Goal: Information Seeking & Learning: Learn about a topic

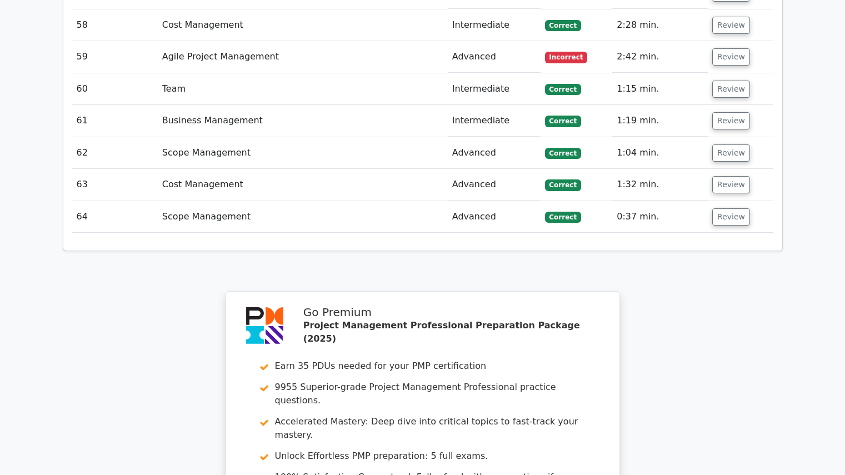
scroll to position [4576, 0]
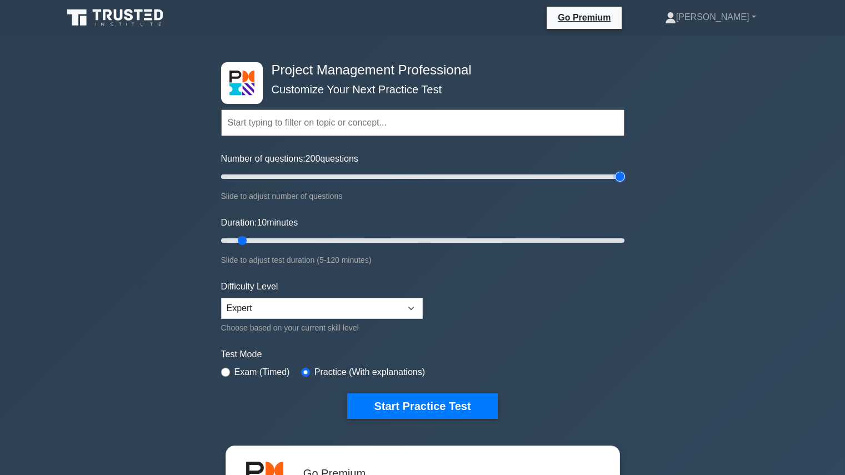
type input "200"
click at [622, 171] on input "Number of questions: 200 questions" at bounding box center [422, 176] width 403 height 13
type input "120"
click at [624, 238] on input "Duration: 120 minutes" at bounding box center [422, 240] width 403 height 13
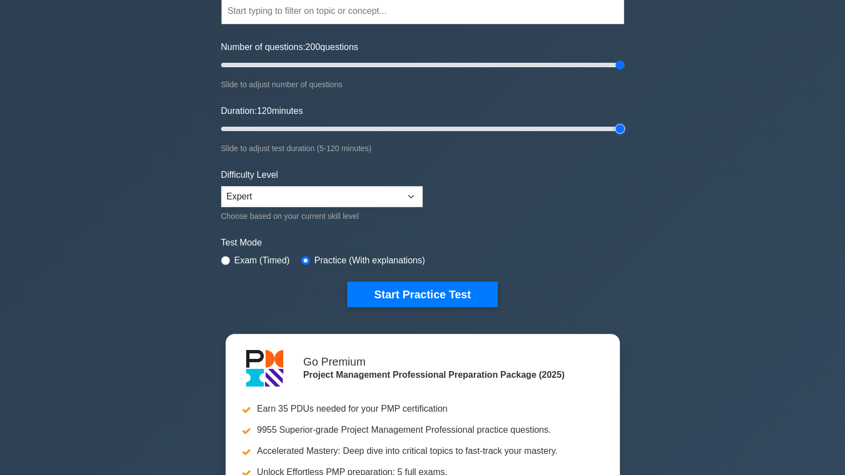
scroll to position [116, 0]
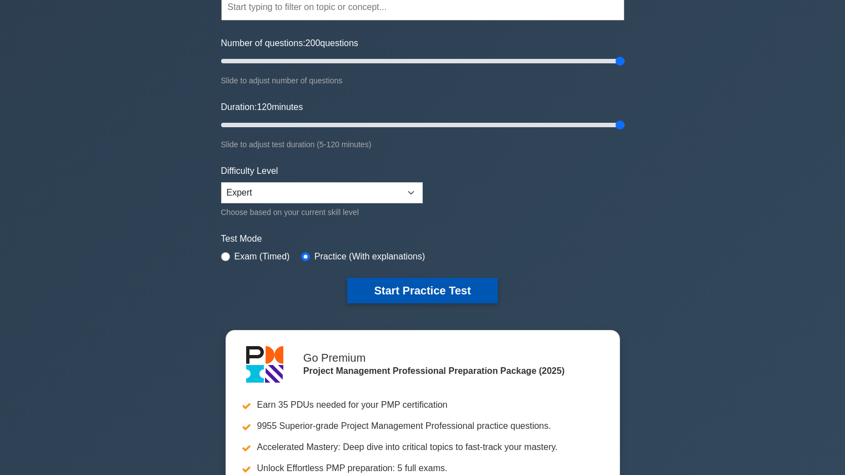
click at [390, 284] on button "Start Practice Test" at bounding box center [422, 291] width 150 height 26
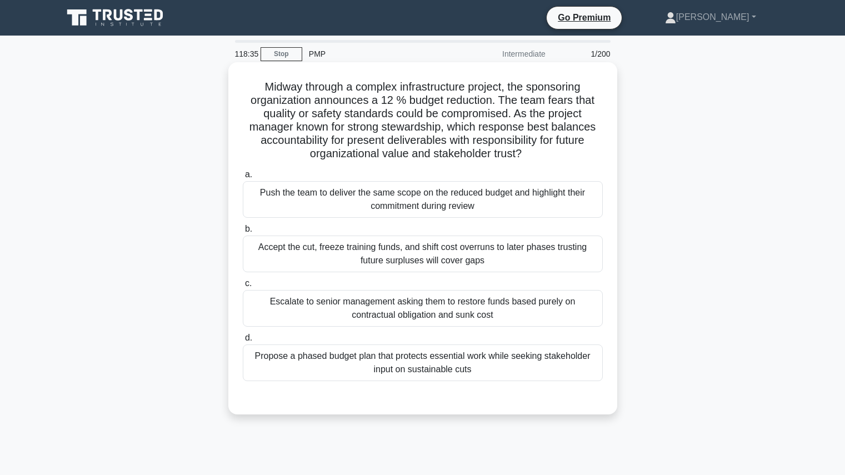
click at [482, 351] on div "Propose a phased budget plan that protects essential work while seeking stakeho…" at bounding box center [423, 362] width 360 height 37
click at [243, 342] on input "d. Propose a phased budget plan that protects essential work while seeking stak…" at bounding box center [243, 337] width 0 height 7
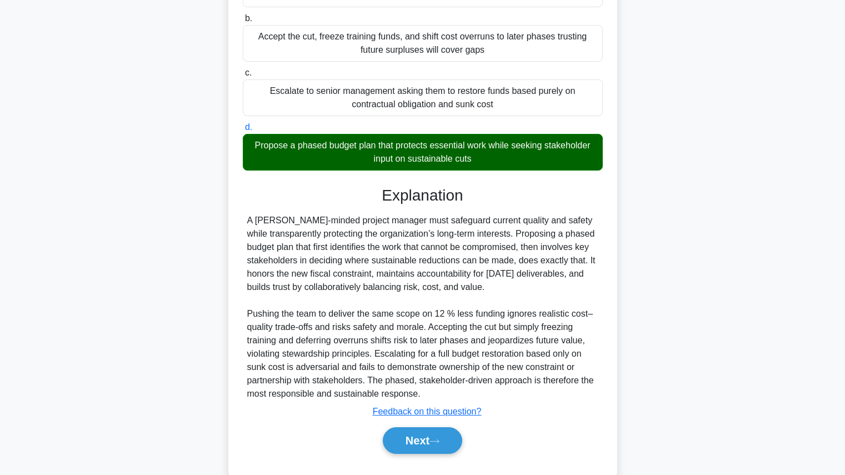
scroll to position [237, 0]
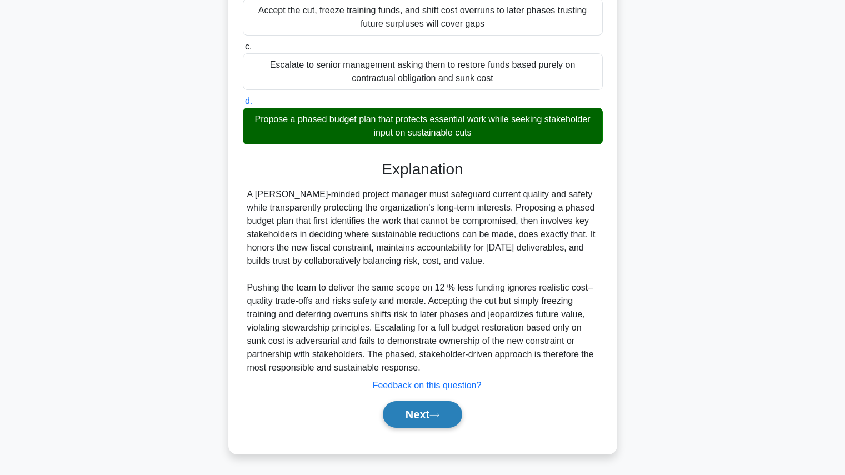
click at [435, 420] on button "Next" at bounding box center [422, 414] width 79 height 27
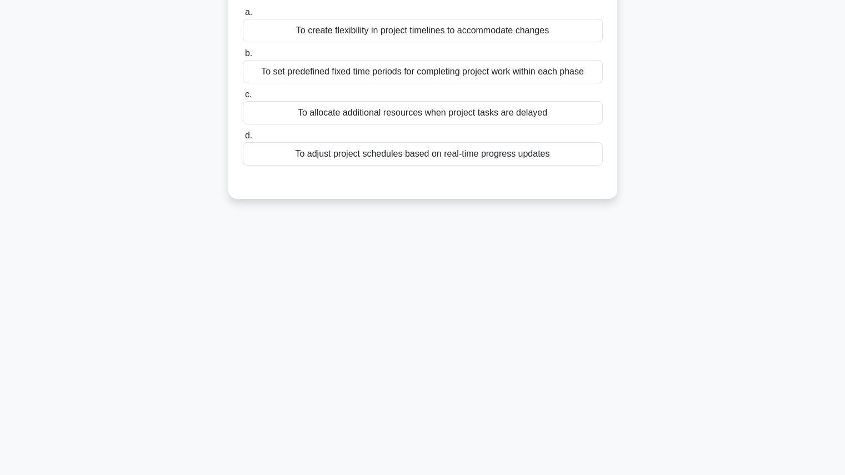
scroll to position [0, 0]
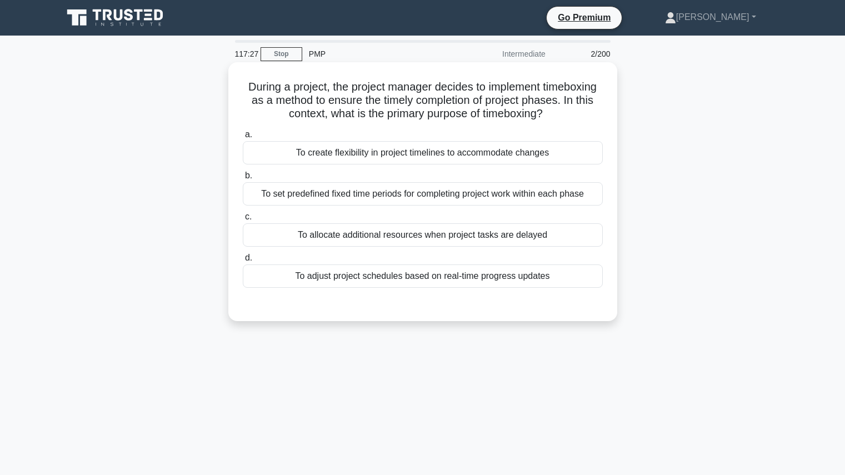
click at [570, 283] on div "To adjust project schedules based on real-time progress updates" at bounding box center [423, 275] width 360 height 23
click at [243, 262] on input "d. To adjust project schedules based on real-time progress updates" at bounding box center [243, 257] width 0 height 7
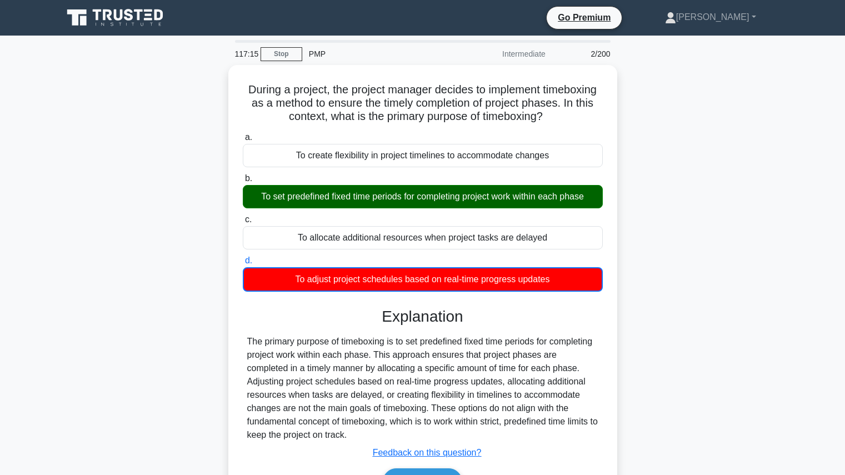
scroll to position [125, 0]
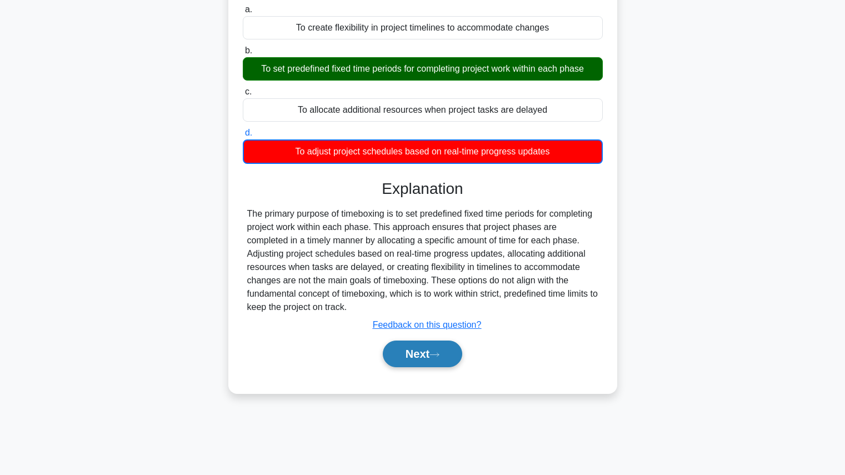
click at [416, 359] on button "Next" at bounding box center [422, 353] width 79 height 27
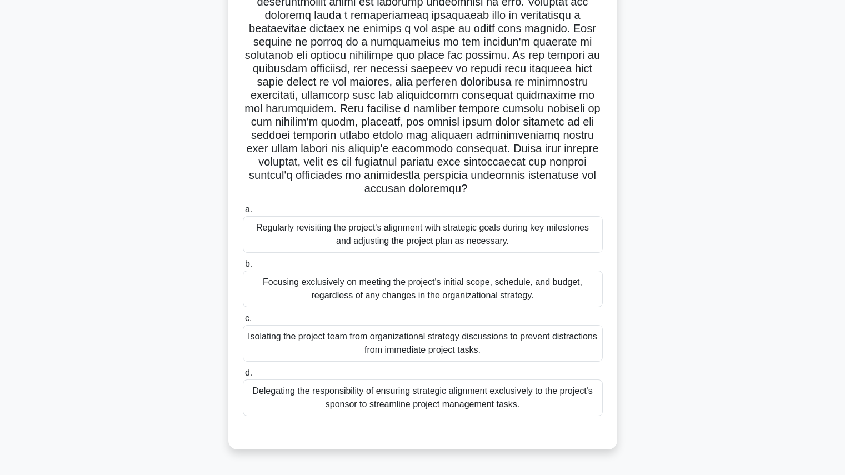
click at [465, 245] on div "Regularly revisiting the project's alignment with strategic goals during key mi…" at bounding box center [423, 234] width 360 height 37
click at [243, 213] on input "a. Regularly revisiting the project's alignment with strategic goals during key…" at bounding box center [243, 209] width 0 height 7
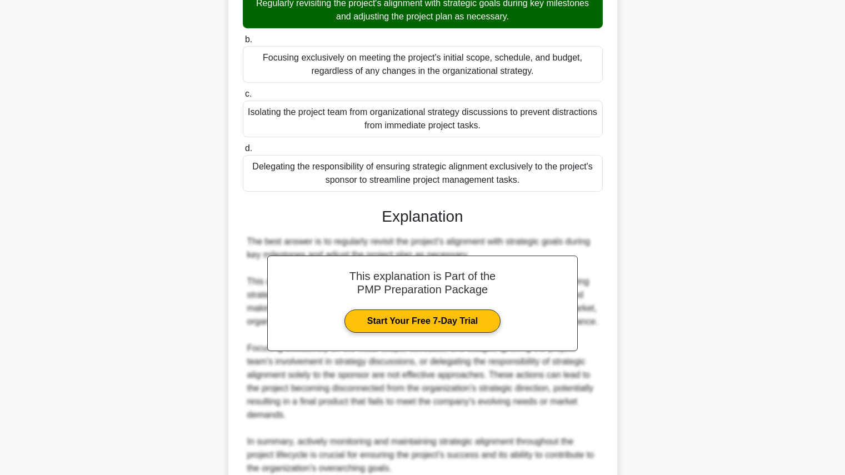
scroll to position [464, 0]
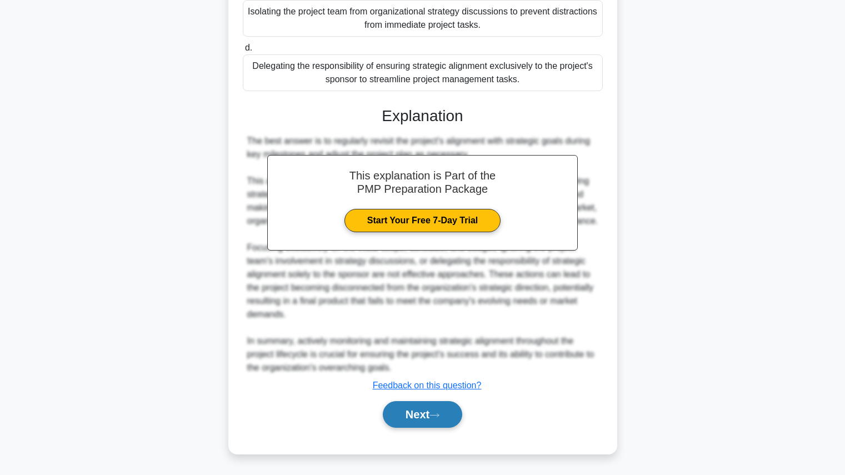
click at [415, 420] on button "Next" at bounding box center [422, 414] width 79 height 27
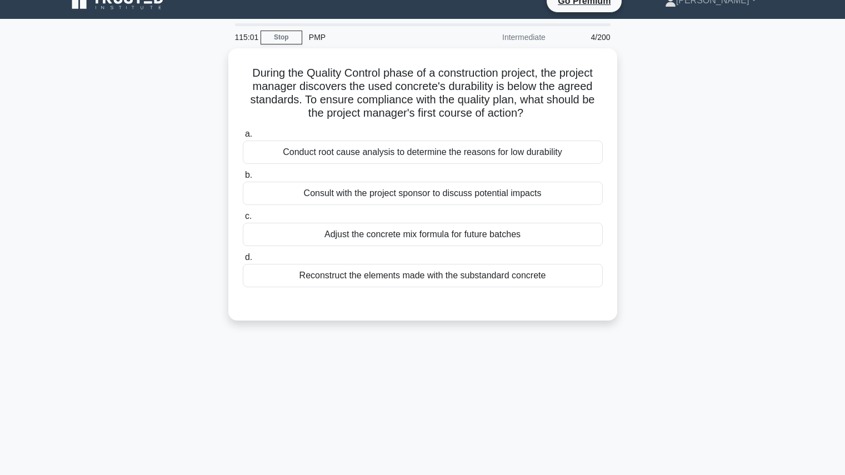
scroll to position [0, 0]
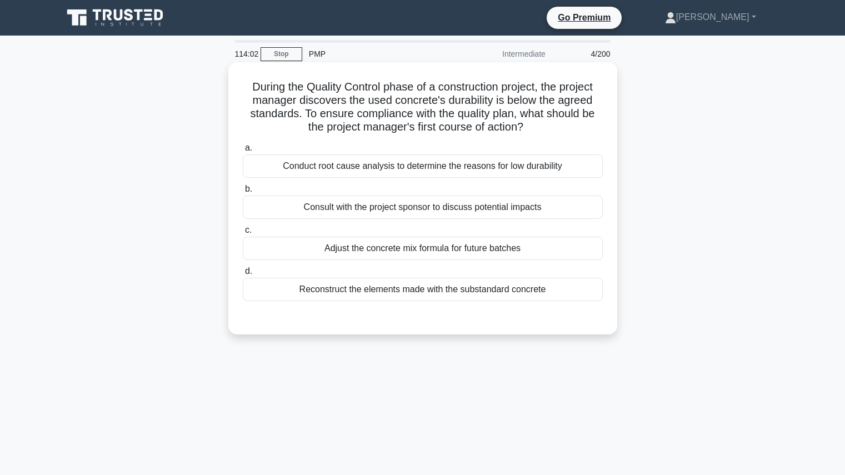
click at [517, 166] on div "Conduct root cause analysis to determine the reasons for low durability" at bounding box center [423, 165] width 360 height 23
click at [243, 152] on input "a. Conduct root cause analysis to determine the reasons for low durability" at bounding box center [243, 147] width 0 height 7
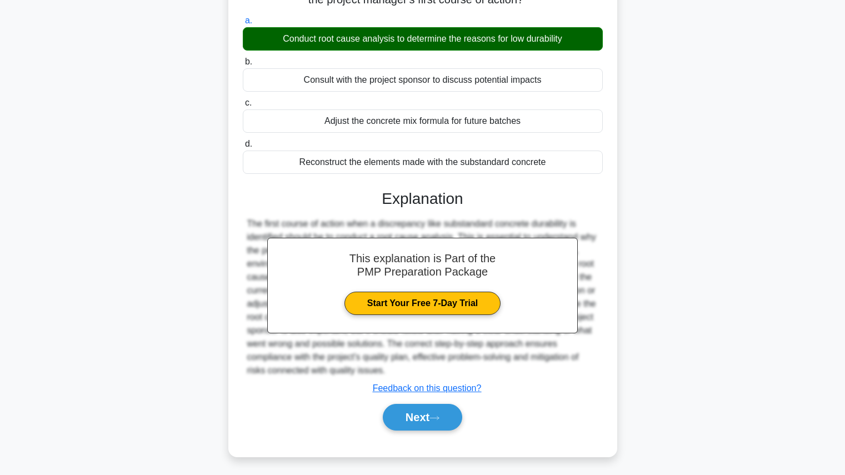
scroll to position [131, 0]
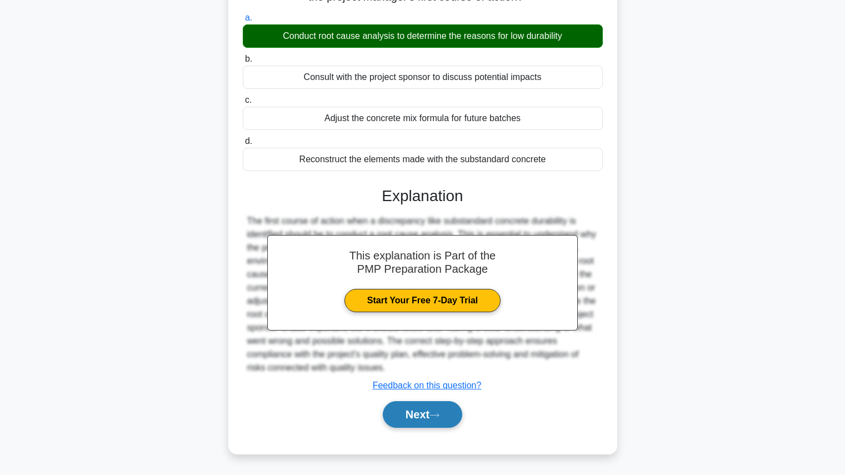
click at [439, 415] on icon at bounding box center [434, 414] width 9 height 3
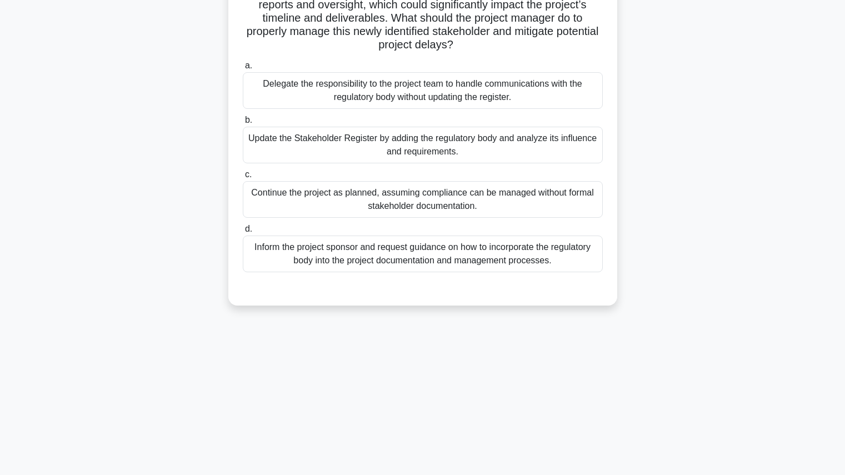
scroll to position [0, 0]
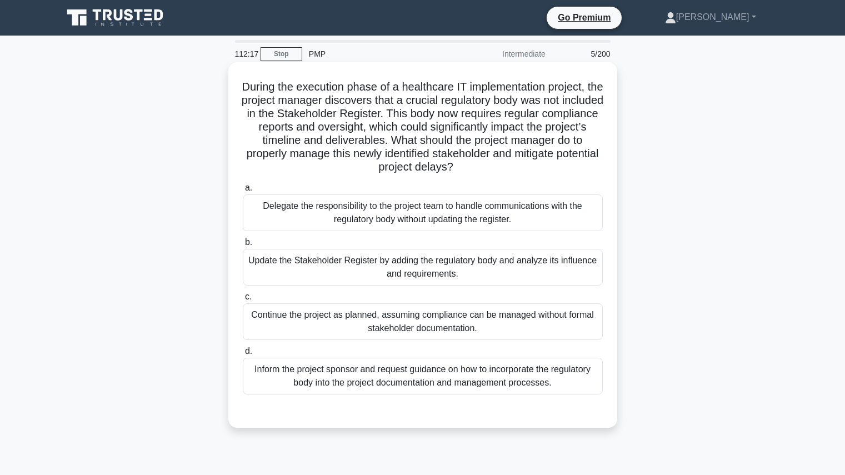
click at [427, 271] on div "Update the Stakeholder Register by adding the regulatory body and analyze its i…" at bounding box center [423, 267] width 360 height 37
click at [243, 246] on input "b. Update the Stakeholder Register by adding the regulatory body and analyze it…" at bounding box center [243, 242] width 0 height 7
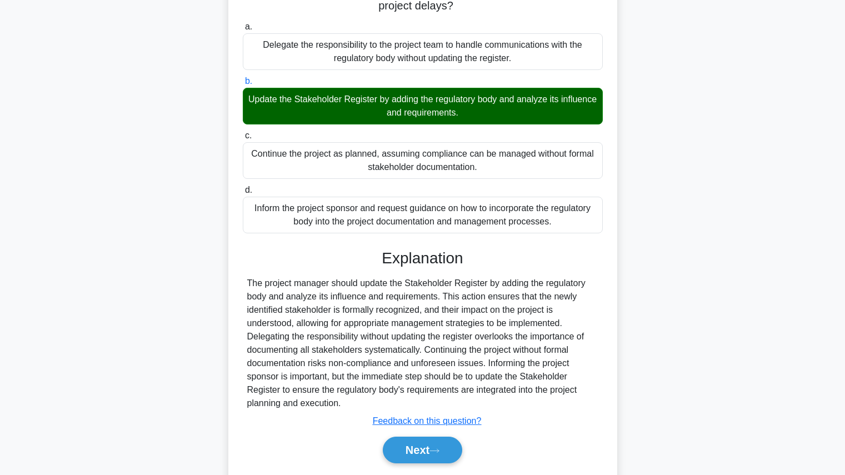
scroll to position [197, 0]
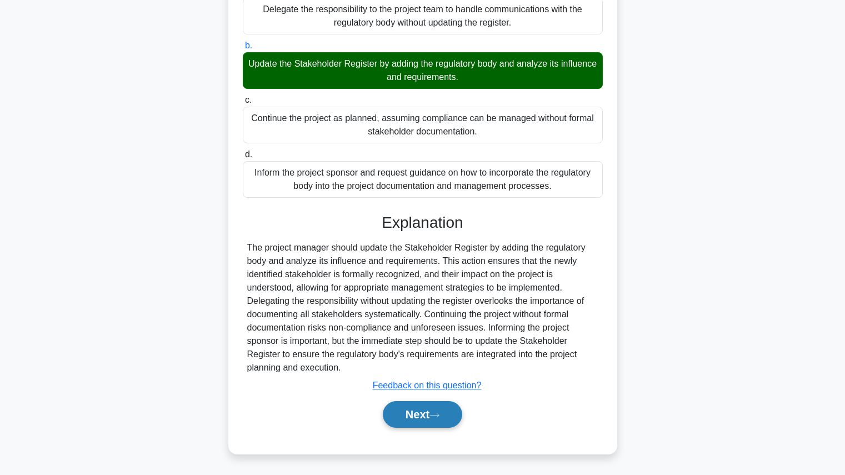
click at [437, 413] on icon at bounding box center [434, 415] width 10 height 6
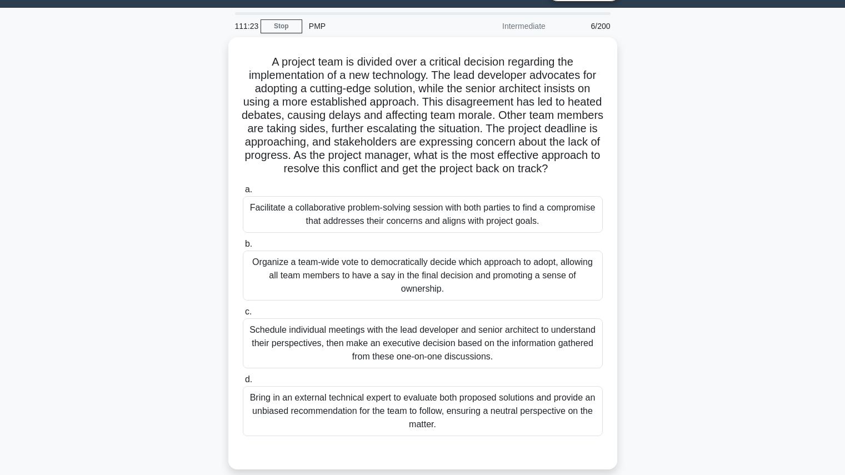
scroll to position [29, 0]
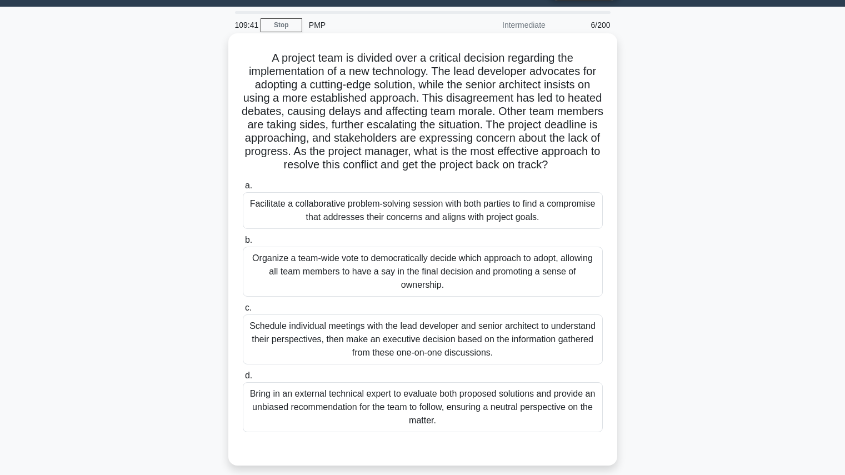
click at [558, 222] on div "Facilitate a collaborative problem-solving session with both parties to find a …" at bounding box center [423, 210] width 360 height 37
click at [243, 189] on input "a. Facilitate a collaborative problem-solving session with both parties to find…" at bounding box center [243, 185] width 0 height 7
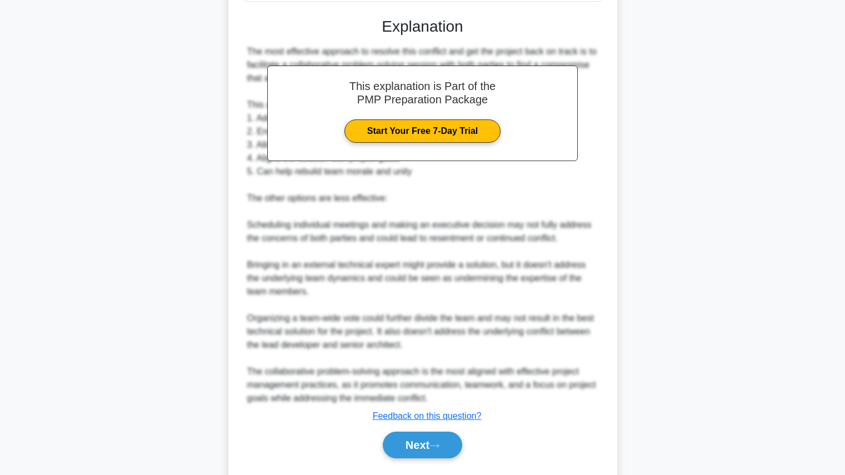
scroll to position [468, 0]
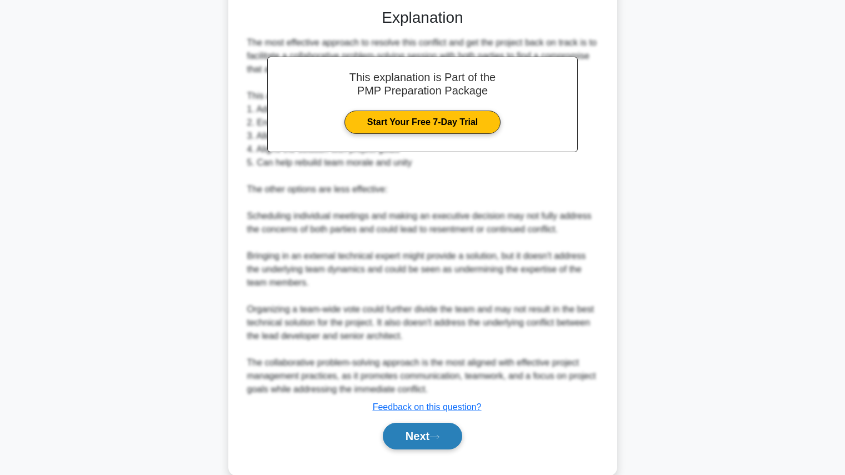
click at [414, 449] on button "Next" at bounding box center [422, 436] width 79 height 27
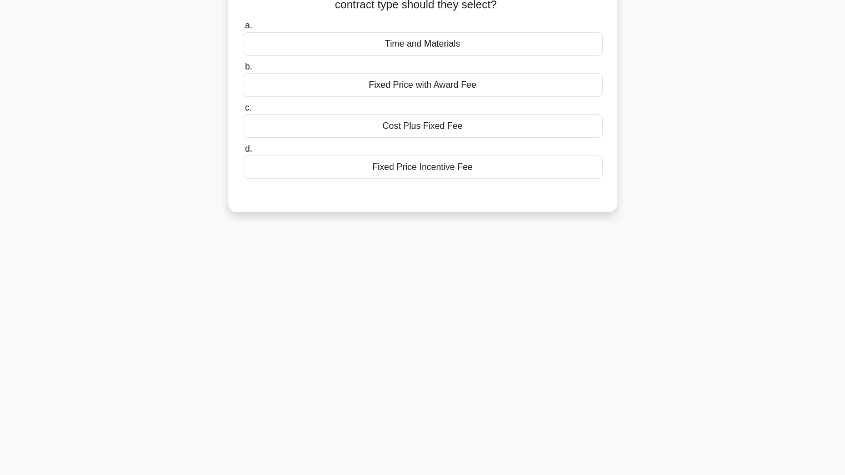
scroll to position [0, 0]
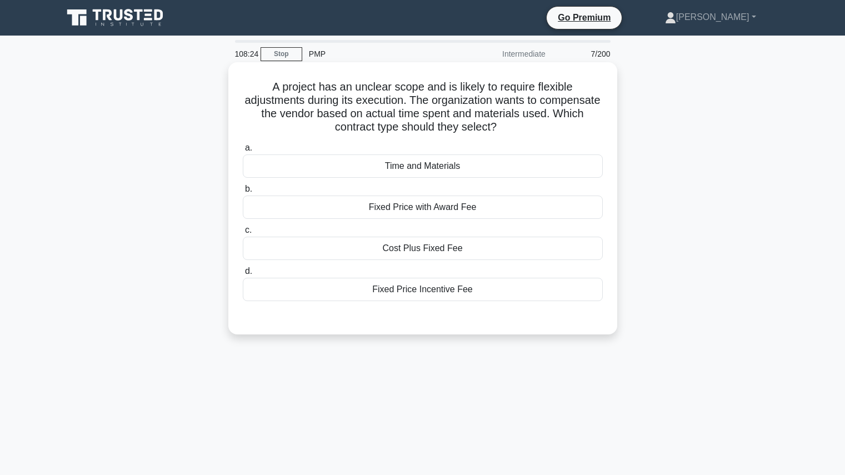
click at [441, 250] on div "Cost Plus Fixed Fee" at bounding box center [423, 248] width 360 height 23
click at [243, 234] on input "c. Cost Plus Fixed Fee" at bounding box center [243, 230] width 0 height 7
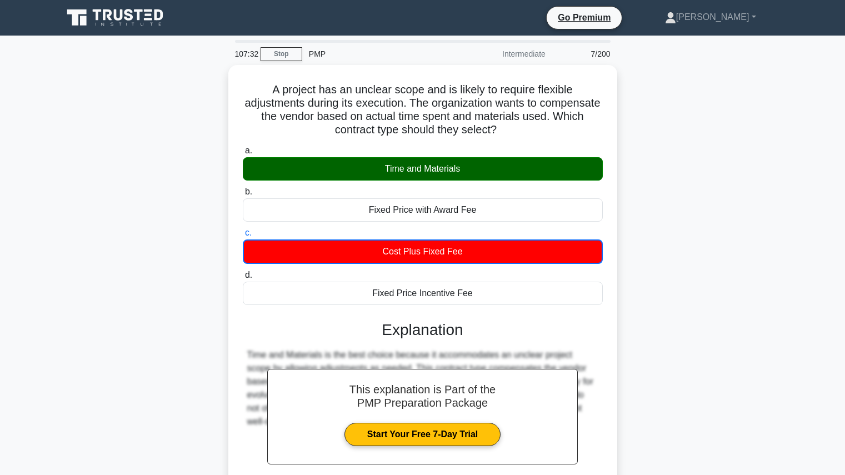
scroll to position [125, 0]
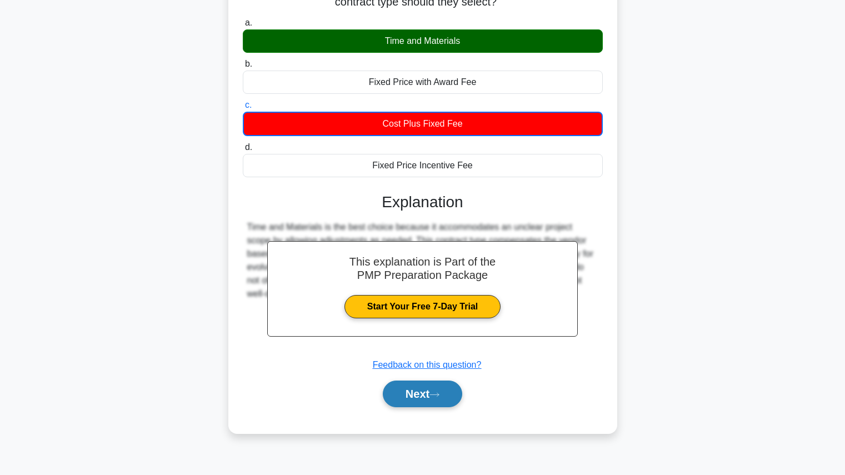
click at [454, 388] on button "Next" at bounding box center [422, 393] width 79 height 27
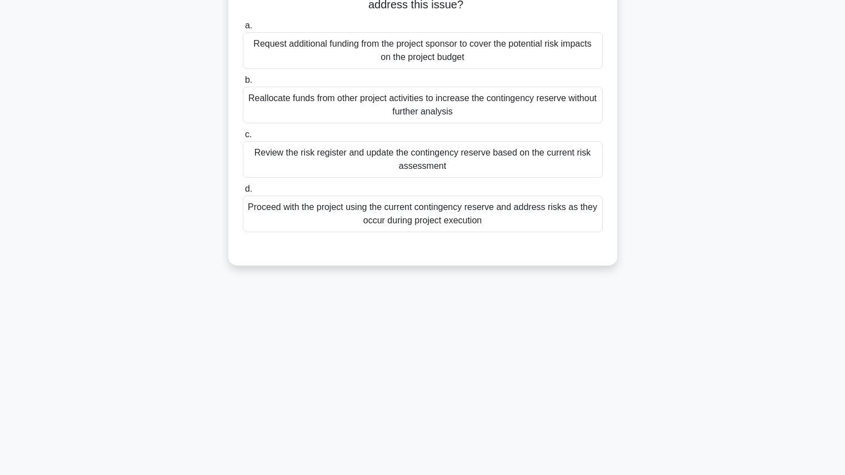
scroll to position [0, 0]
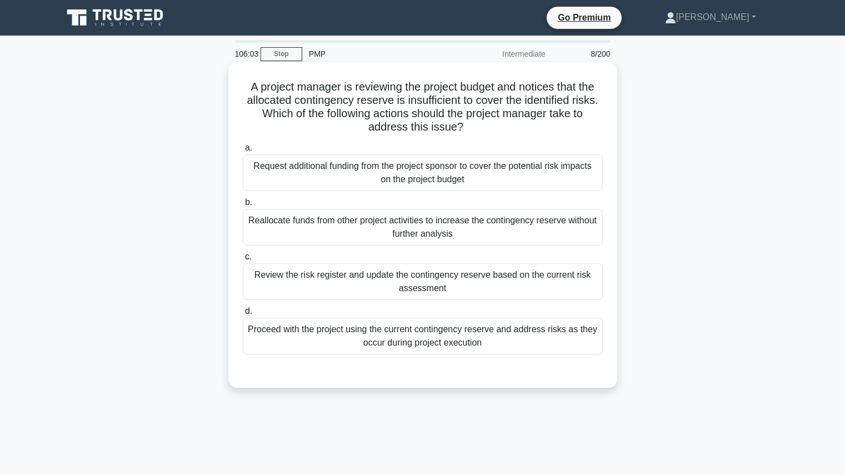
click at [545, 275] on div "Review the risk register and update the contingency reserve based on the curren…" at bounding box center [423, 281] width 360 height 37
click at [243, 260] on input "c. Review the risk register and update the contingency reserve based on the cur…" at bounding box center [243, 256] width 0 height 7
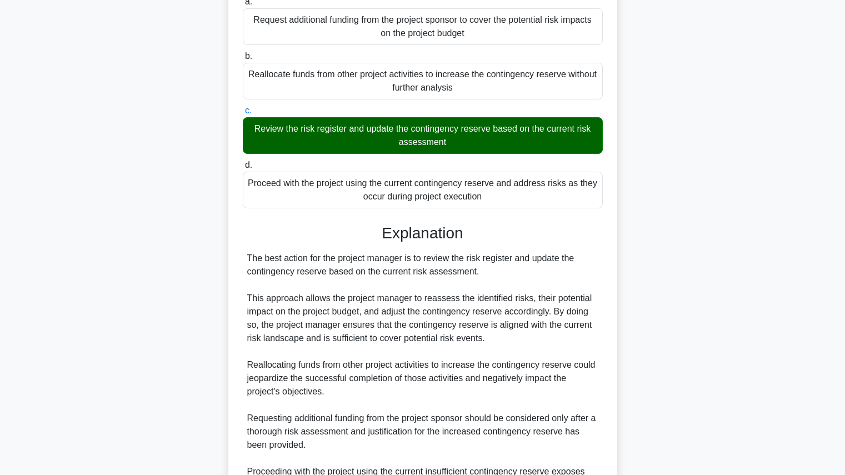
scroll to position [277, 0]
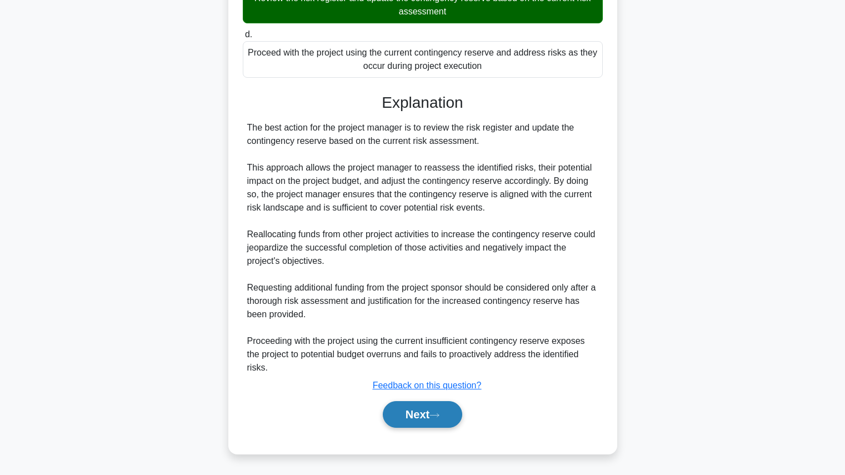
click at [429, 425] on button "Next" at bounding box center [422, 414] width 79 height 27
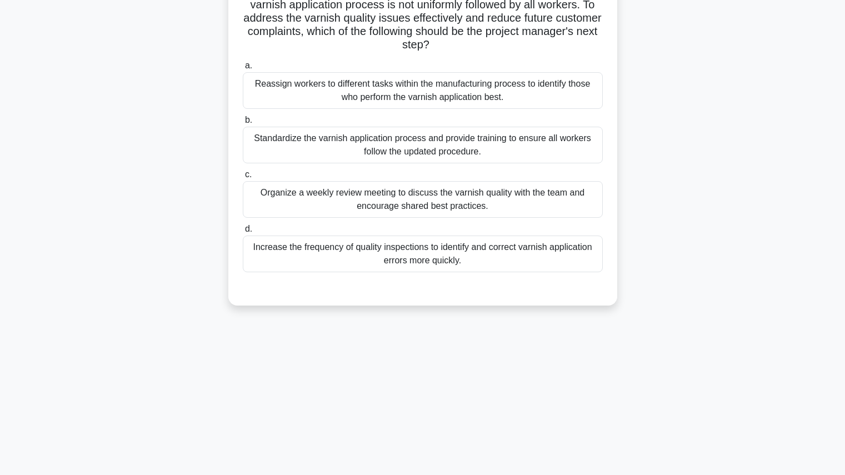
scroll to position [0, 0]
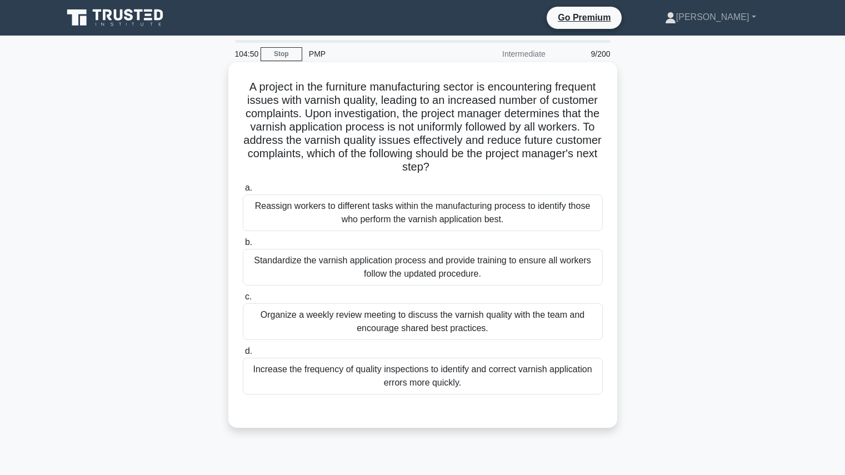
click at [469, 258] on div "Standardize the varnish application process and provide training to ensure all …" at bounding box center [423, 267] width 360 height 37
click at [243, 246] on input "b. Standardize the varnish application process and provide training to ensure a…" at bounding box center [243, 242] width 0 height 7
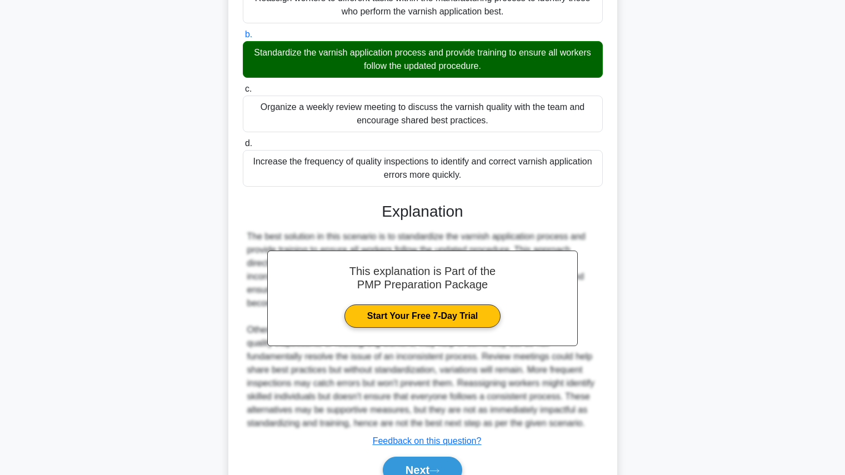
scroll to position [239, 0]
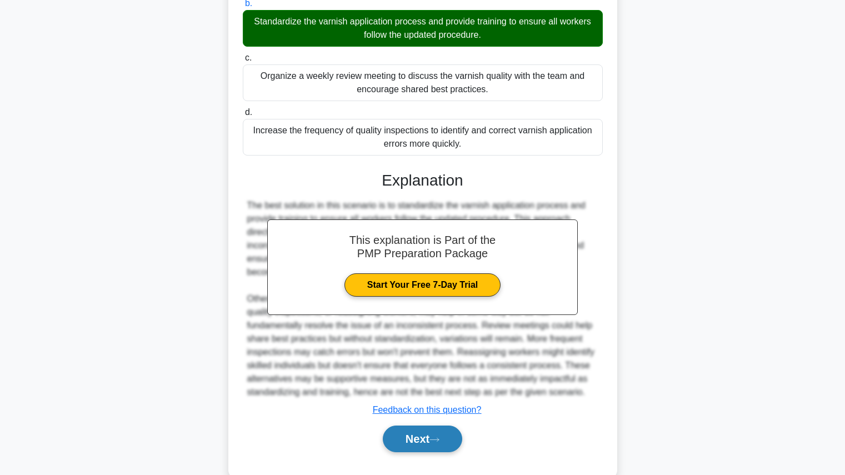
click at [439, 439] on icon at bounding box center [434, 439] width 9 height 3
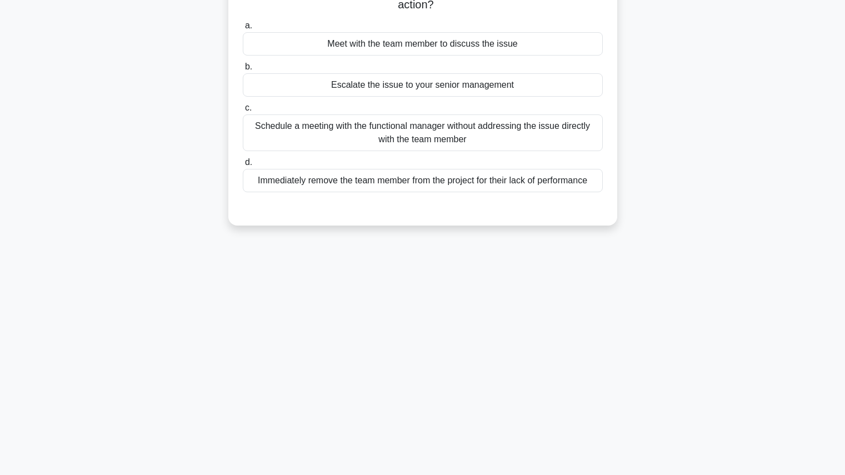
scroll to position [0, 0]
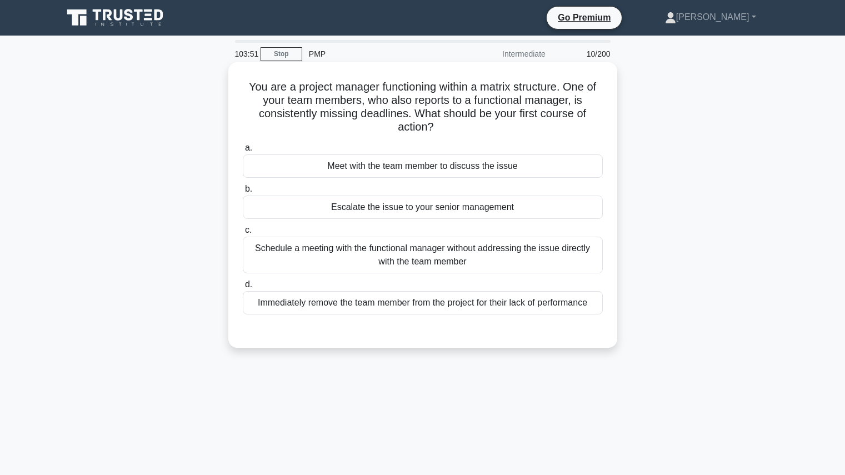
click at [463, 177] on div "Meet with the team member to discuss the issue" at bounding box center [423, 165] width 360 height 23
click at [243, 152] on input "a. Meet with the team member to discuss the issue" at bounding box center [243, 147] width 0 height 7
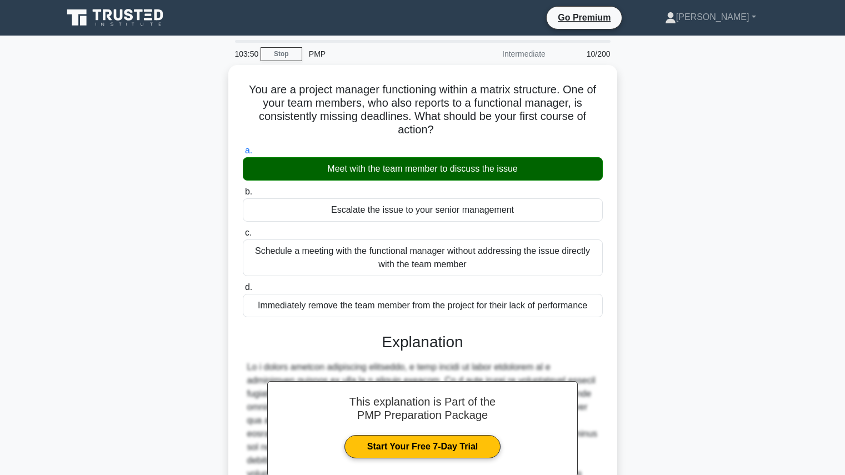
scroll to position [171, 0]
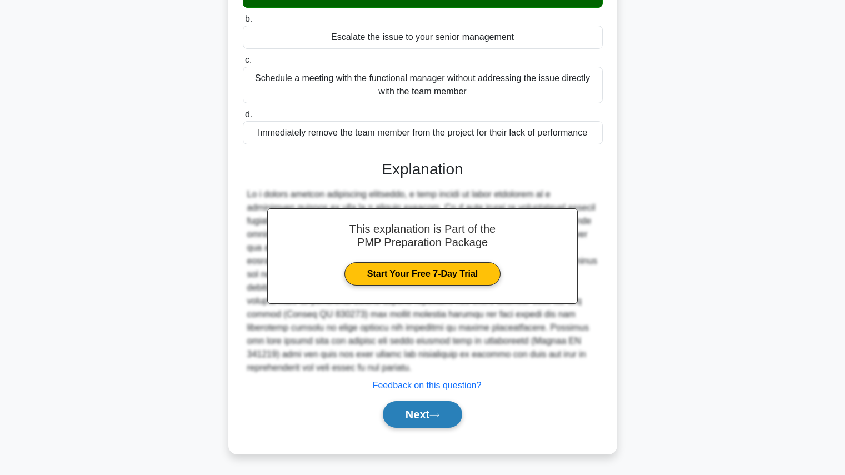
click at [439, 413] on icon at bounding box center [434, 415] width 10 height 6
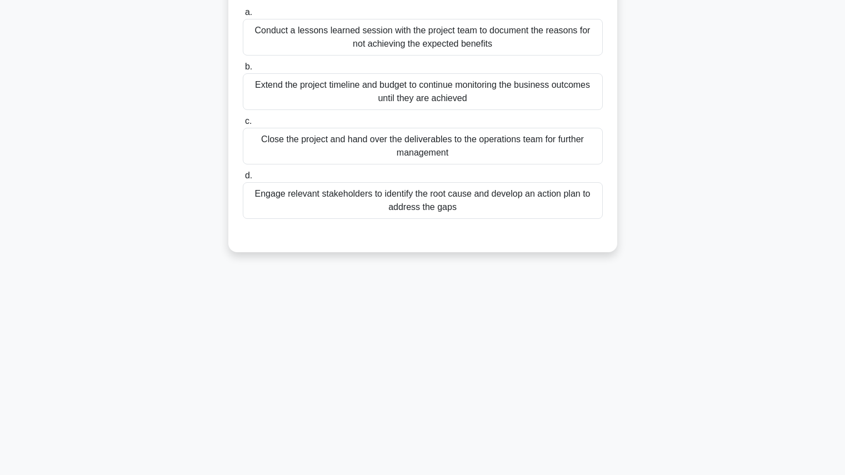
scroll to position [0, 0]
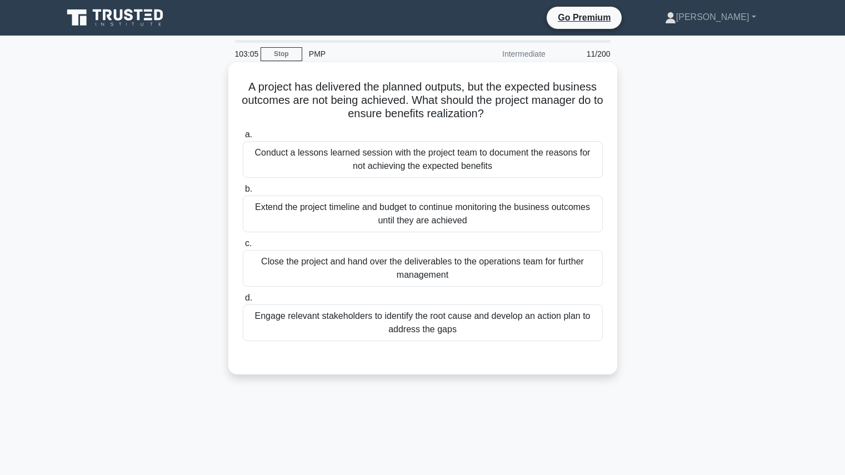
click at [548, 324] on div "Engage relevant stakeholders to identify the root cause and develop an action p…" at bounding box center [423, 322] width 360 height 37
click at [243, 302] on input "d. Engage relevant stakeholders to identify the root cause and develop an actio…" at bounding box center [243, 297] width 0 height 7
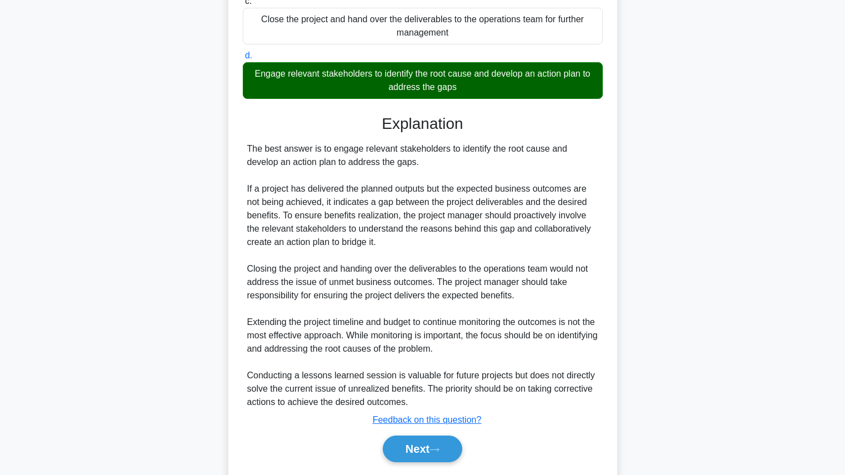
scroll to position [277, 0]
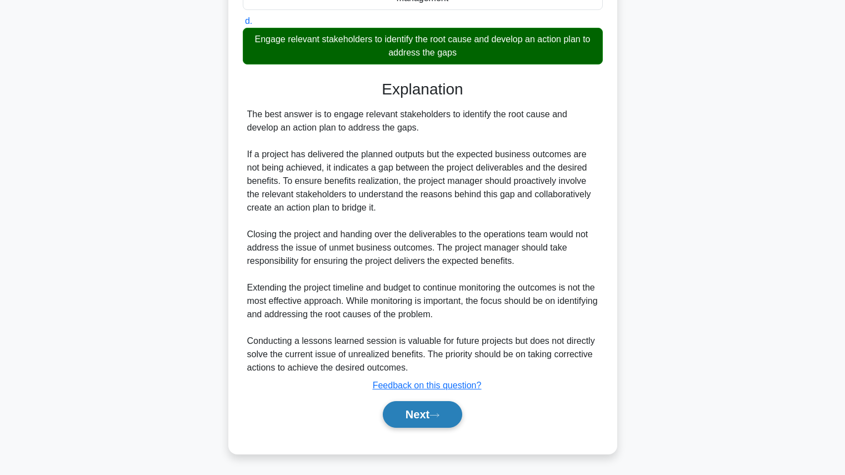
click at [408, 417] on button "Next" at bounding box center [422, 414] width 79 height 27
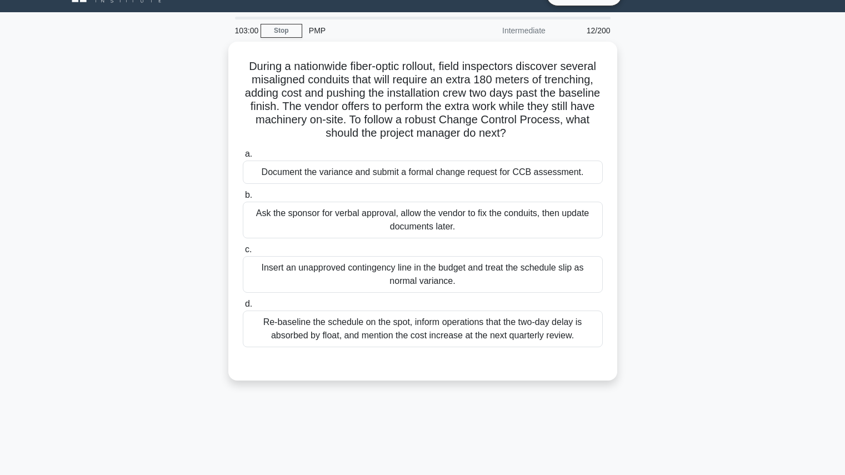
scroll to position [0, 0]
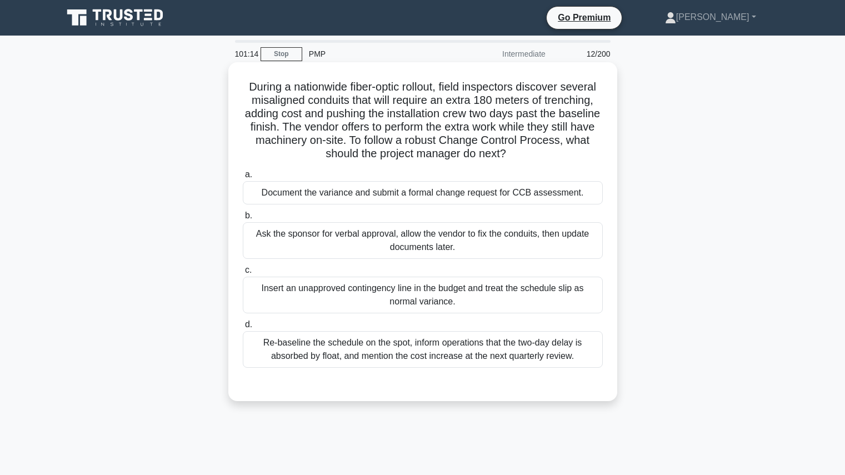
click at [536, 197] on div "Document the variance and submit a formal change request for CCB assessment." at bounding box center [423, 192] width 360 height 23
click at [243, 178] on input "a. Document the variance and submit a formal change request for CCB assessment." at bounding box center [243, 174] width 0 height 7
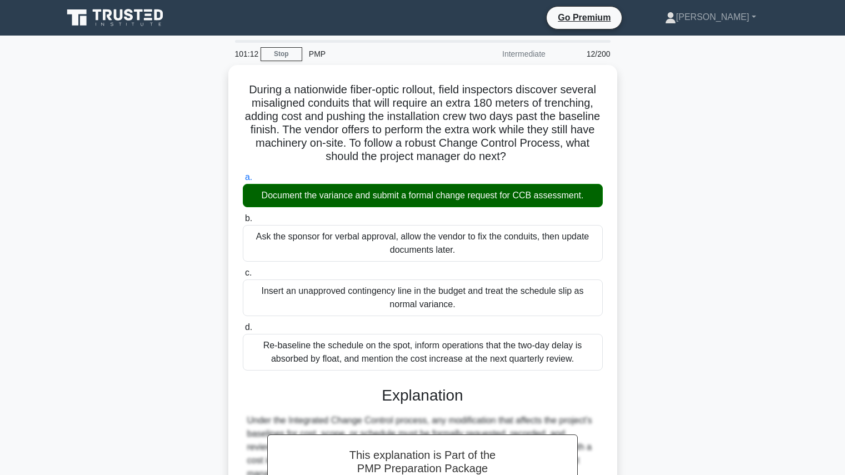
scroll to position [224, 0]
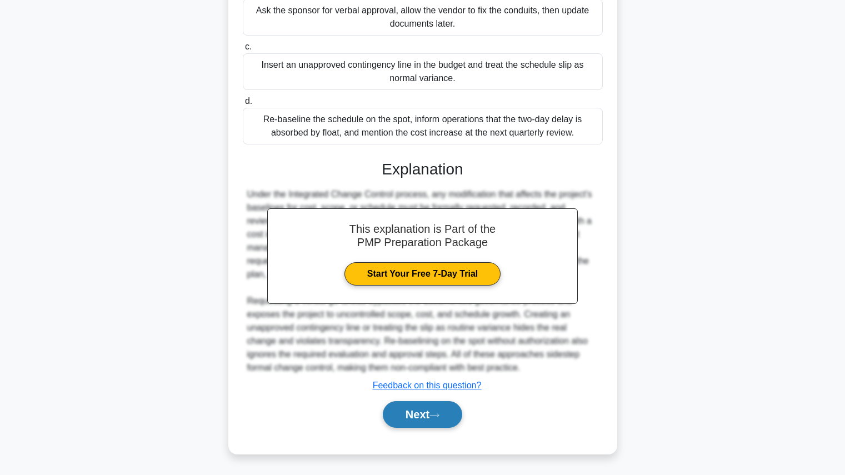
click at [419, 422] on button "Next" at bounding box center [422, 414] width 79 height 27
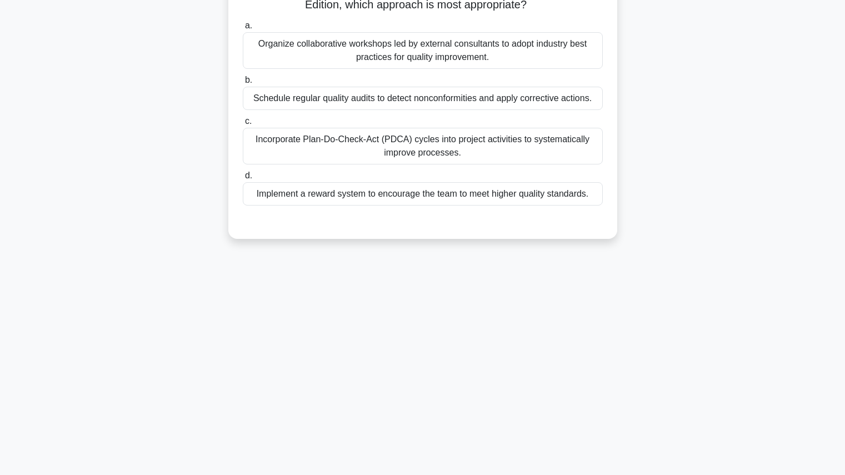
scroll to position [0, 0]
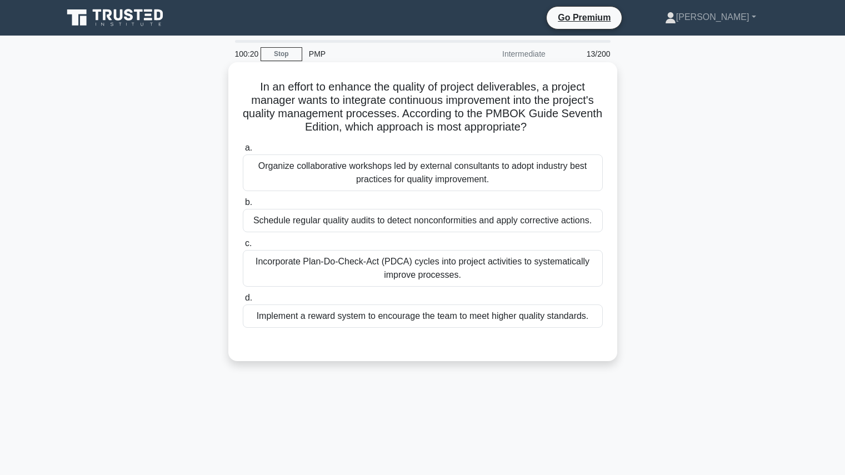
click at [523, 265] on div "Incorporate Plan-Do-Check-Act (PDCA) cycles into project activities to systemat…" at bounding box center [423, 268] width 360 height 37
click at [243, 247] on input "c. Incorporate Plan-Do-Check-Act (PDCA) cycles into project activities to syste…" at bounding box center [243, 243] width 0 height 7
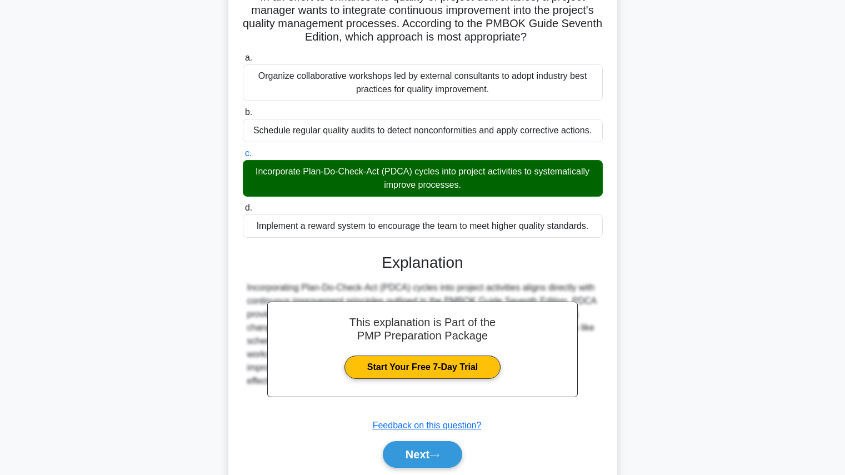
scroll to position [131, 0]
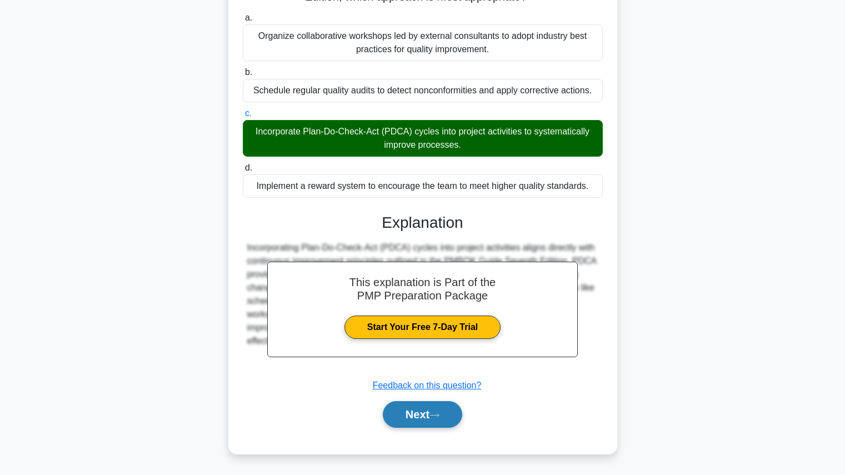
click at [454, 411] on button "Next" at bounding box center [422, 414] width 79 height 27
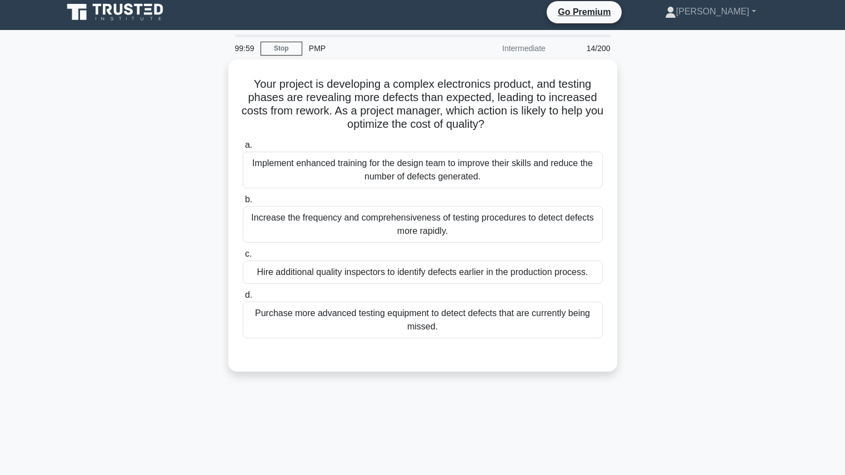
scroll to position [0, 0]
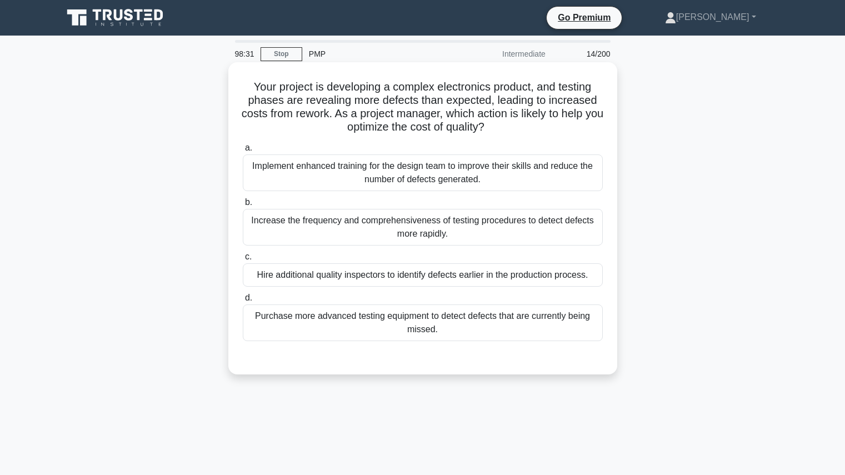
click at [445, 170] on div "Implement enhanced training for the design team to improve their skills and red…" at bounding box center [423, 172] width 360 height 37
click at [243, 152] on input "a. Implement enhanced training for the design team to improve their skills and …" at bounding box center [243, 147] width 0 height 7
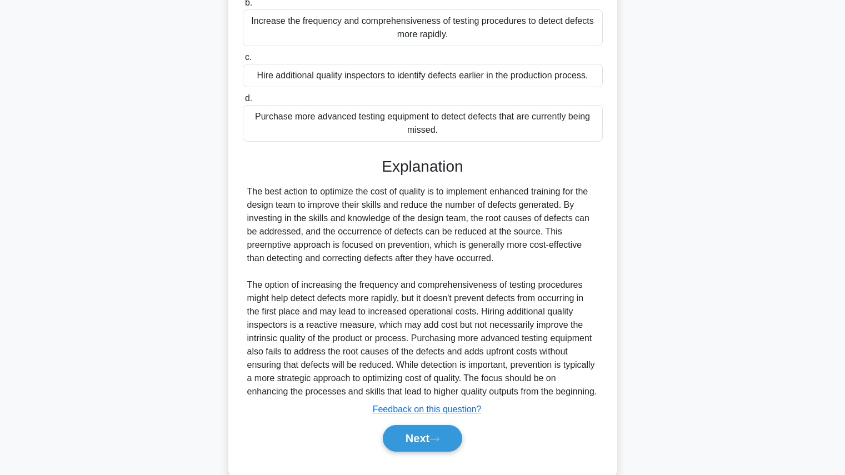
scroll to position [203, 0]
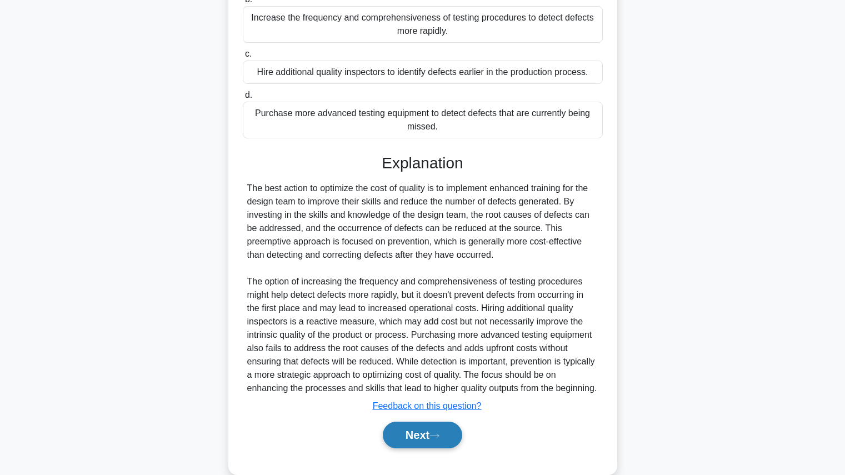
click at [420, 448] on button "Next" at bounding box center [422, 435] width 79 height 27
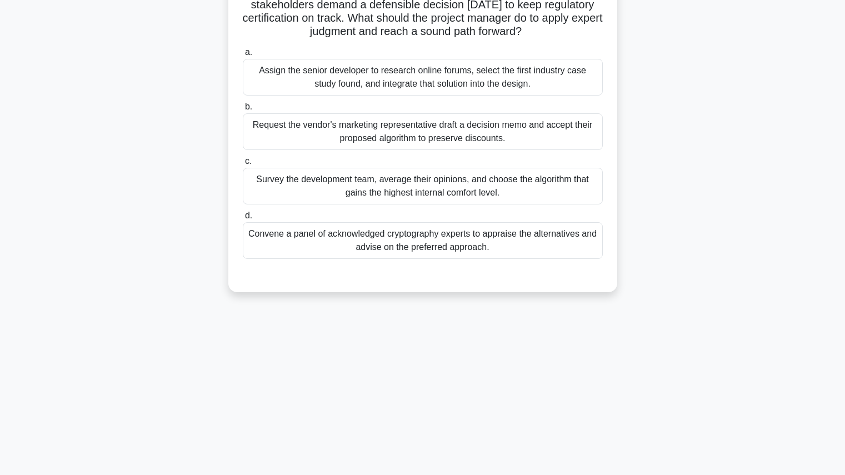
scroll to position [0, 0]
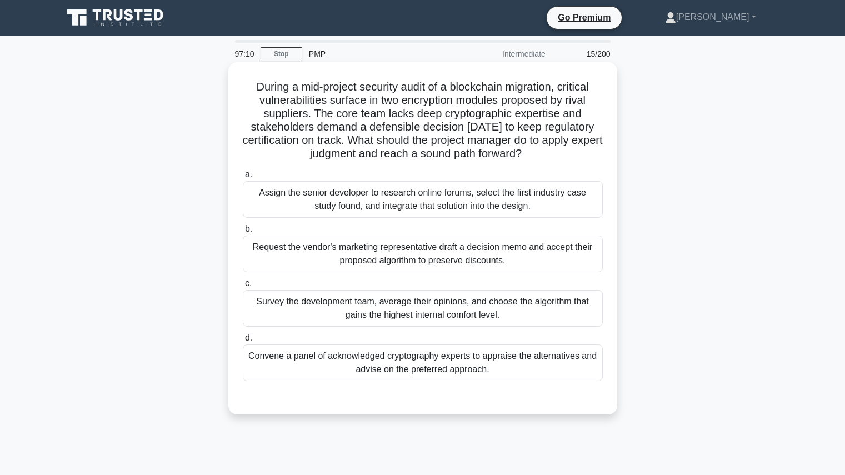
click at [480, 208] on div "Assign the senior developer to research online forums, select the first industr…" at bounding box center [423, 199] width 360 height 37
click at [243, 178] on input "a. Assign the senior developer to research online forums, select the first indu…" at bounding box center [243, 174] width 0 height 7
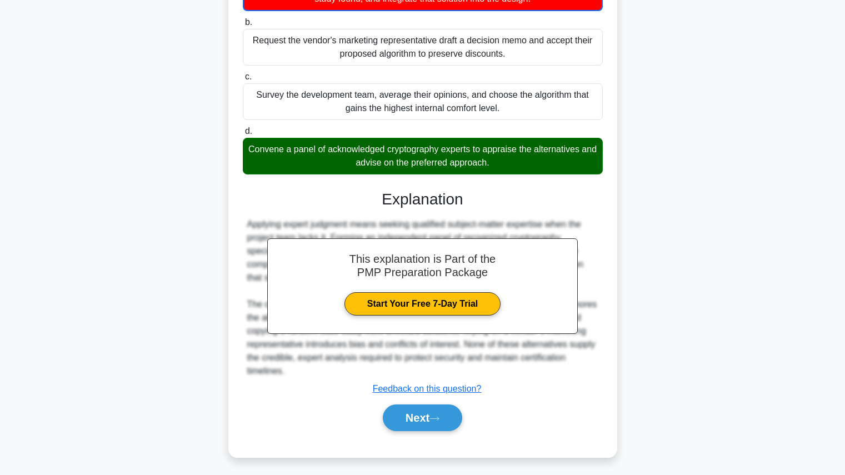
scroll to position [212, 0]
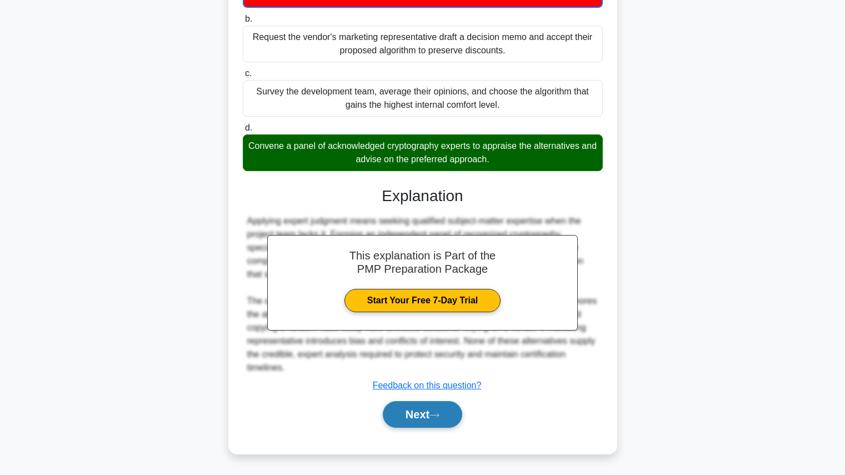
click at [452, 417] on button "Next" at bounding box center [422, 414] width 79 height 27
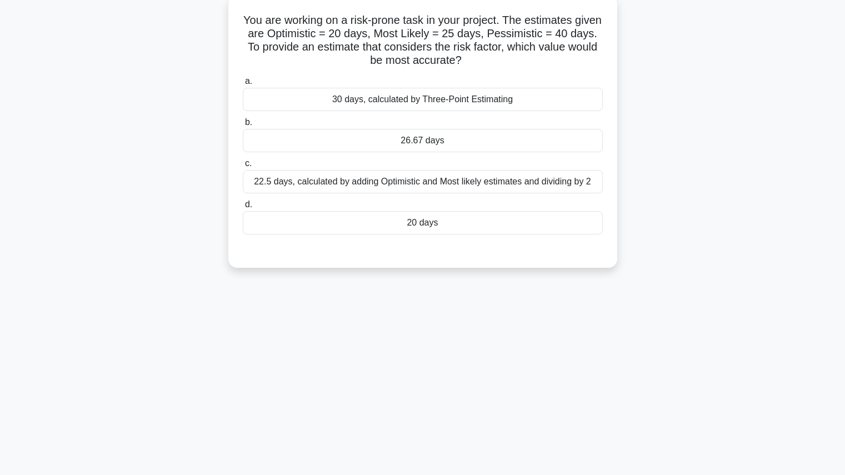
scroll to position [0, 0]
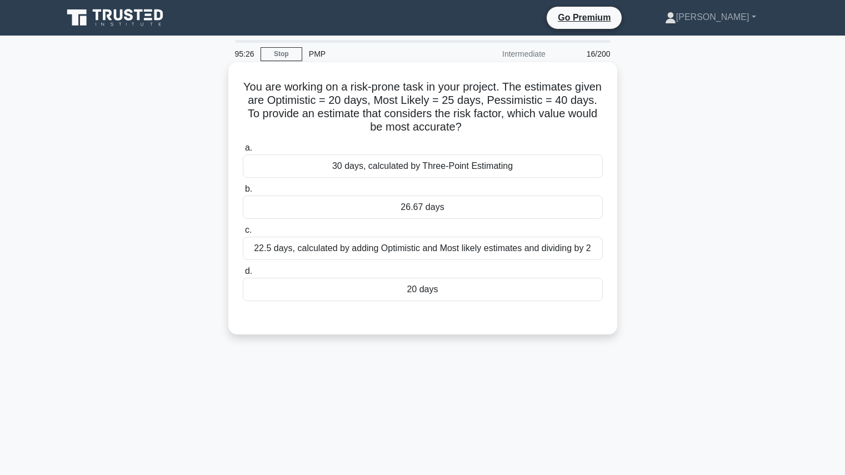
click at [482, 211] on div "26.67 days" at bounding box center [423, 207] width 360 height 23
click at [243, 193] on input "b. 26.67 days" at bounding box center [243, 189] width 0 height 7
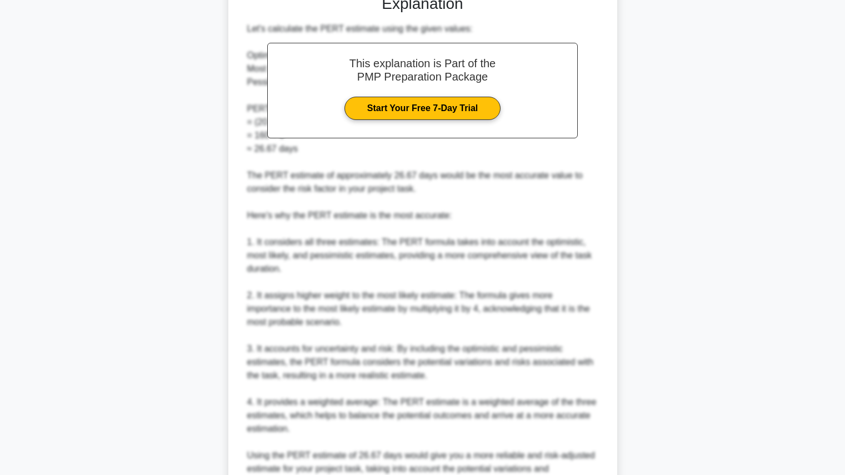
scroll to position [437, 0]
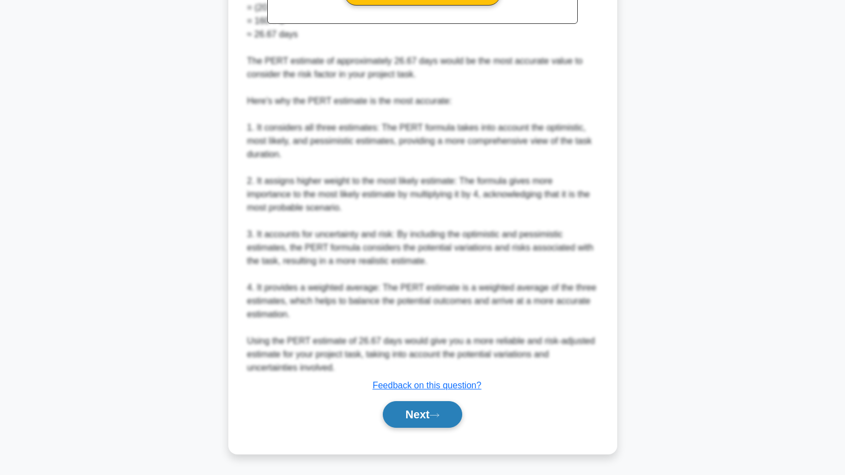
click at [432, 410] on button "Next" at bounding box center [422, 414] width 79 height 27
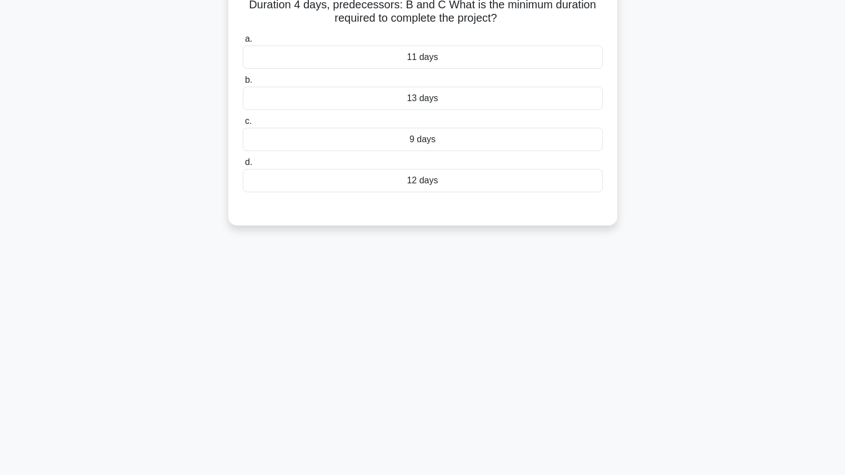
scroll to position [0, 0]
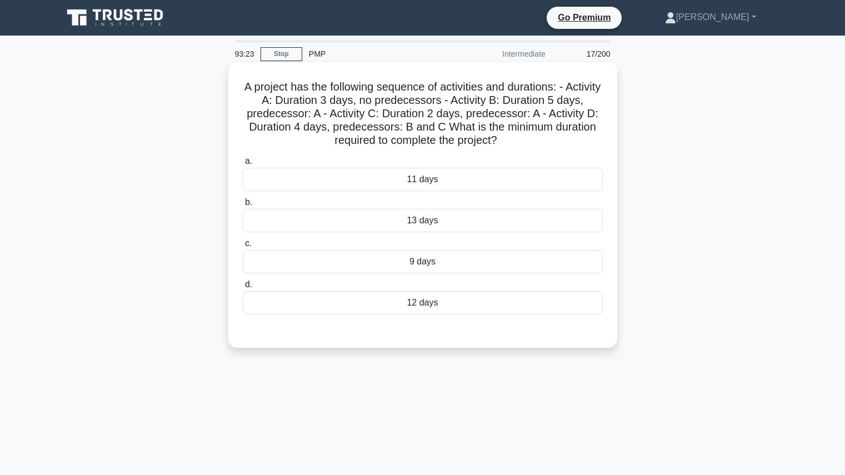
click at [543, 295] on div "12 days" at bounding box center [423, 302] width 360 height 23
click at [243, 288] on input "d. 12 days" at bounding box center [243, 284] width 0 height 7
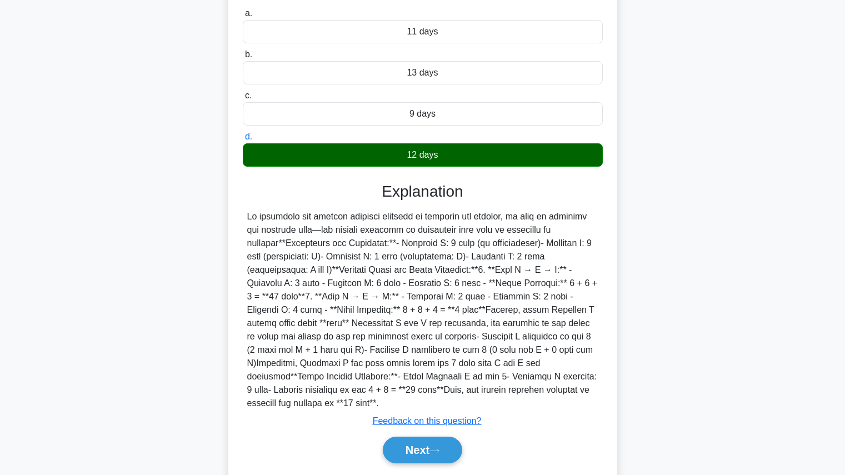
scroll to position [164, 0]
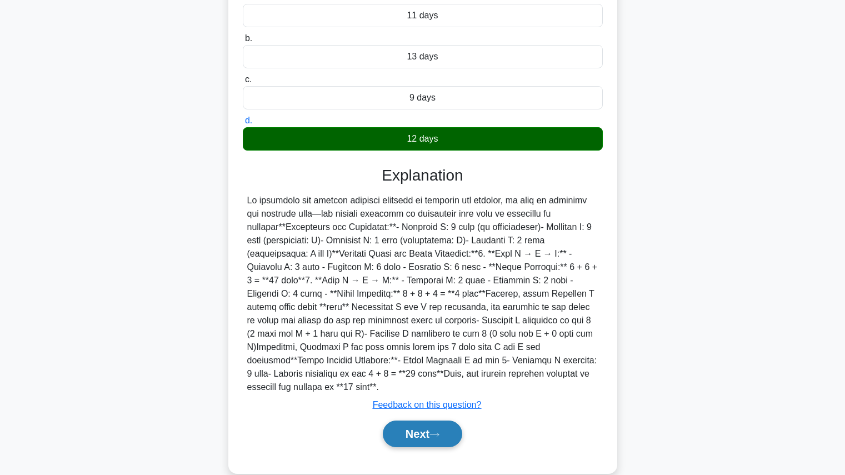
click at [434, 432] on icon at bounding box center [434, 435] width 10 height 6
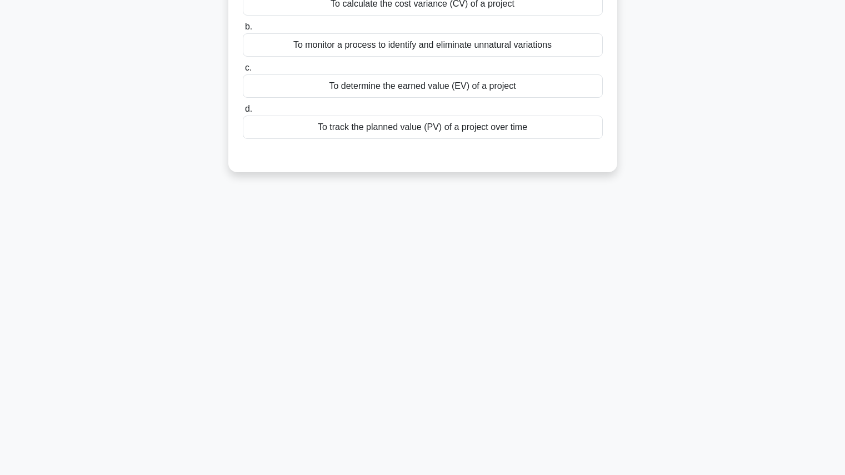
scroll to position [0, 0]
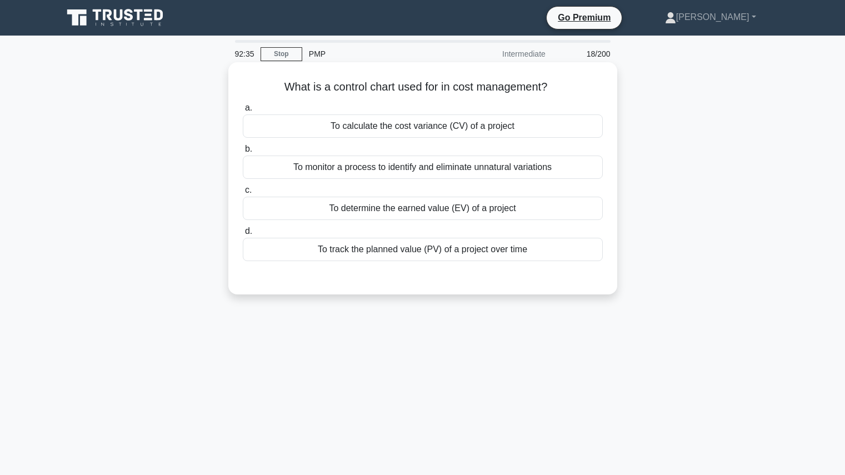
click at [462, 132] on div "To calculate the cost variance (CV) of a project" at bounding box center [423, 125] width 360 height 23
click at [243, 112] on input "a. To calculate the cost variance (CV) of a project" at bounding box center [243, 107] width 0 height 7
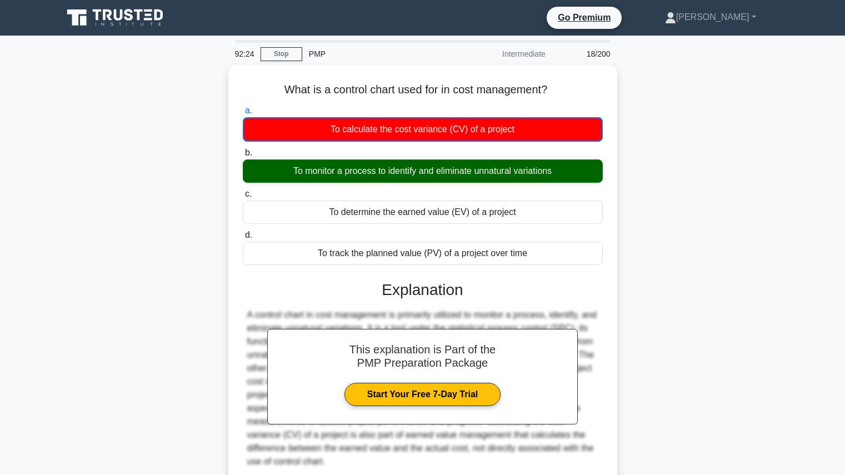
scroll to position [125, 0]
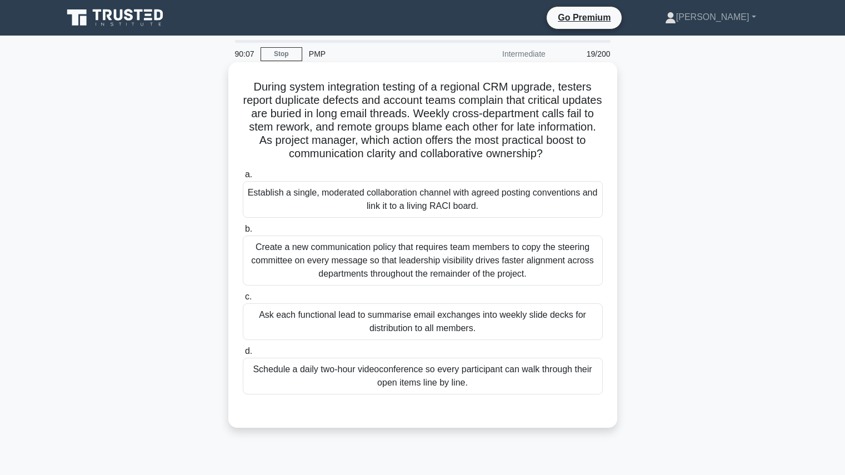
click at [550, 265] on div "Create a new communication policy that requires team members to copy the steeri…" at bounding box center [423, 260] width 360 height 50
click at [243, 233] on input "b. Create a new communication policy that requires team members to copy the ste…" at bounding box center [243, 229] width 0 height 7
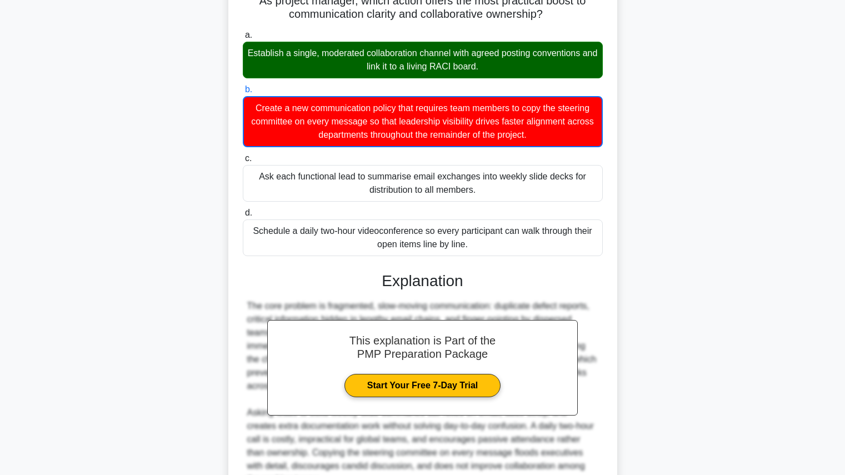
scroll to position [252, 0]
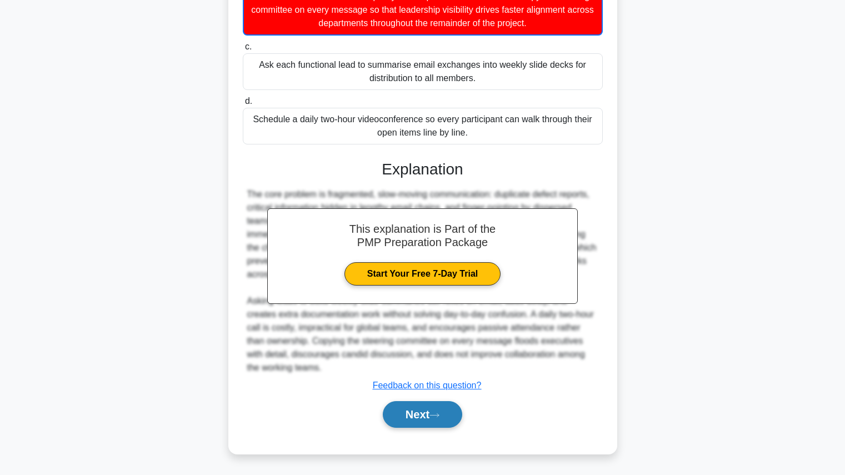
click at [429, 413] on button "Next" at bounding box center [422, 414] width 79 height 27
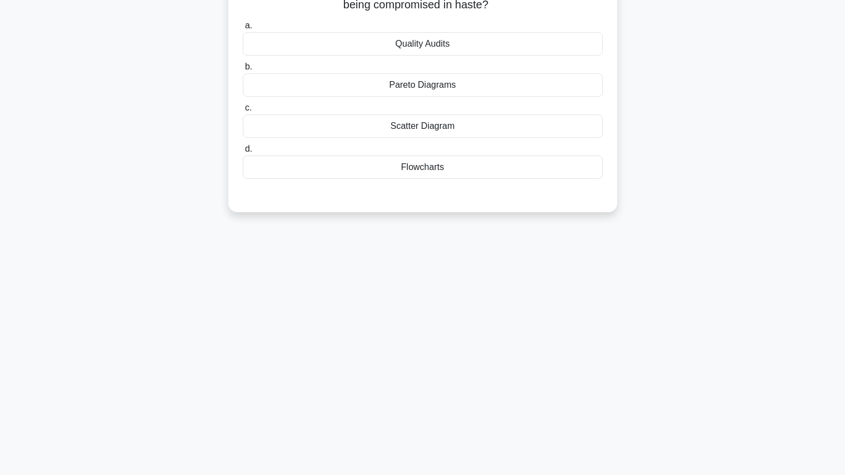
scroll to position [0, 0]
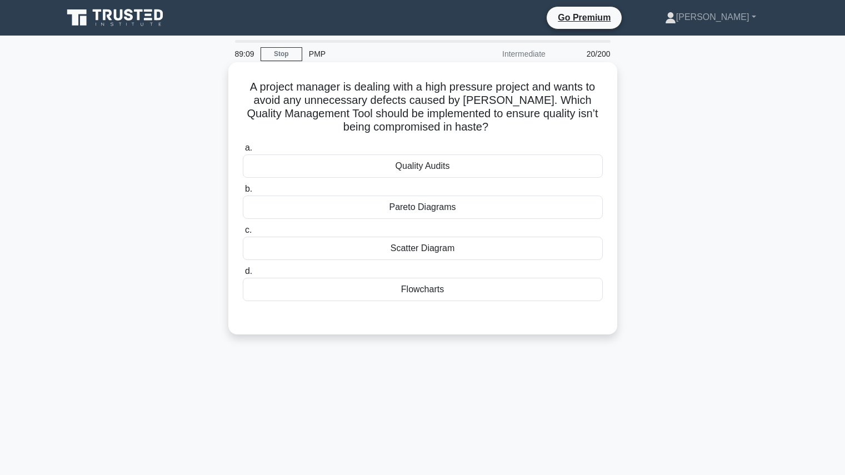
click at [532, 215] on div "Pareto Diagrams" at bounding box center [423, 207] width 360 height 23
click at [243, 193] on input "b. Pareto Diagrams" at bounding box center [243, 189] width 0 height 7
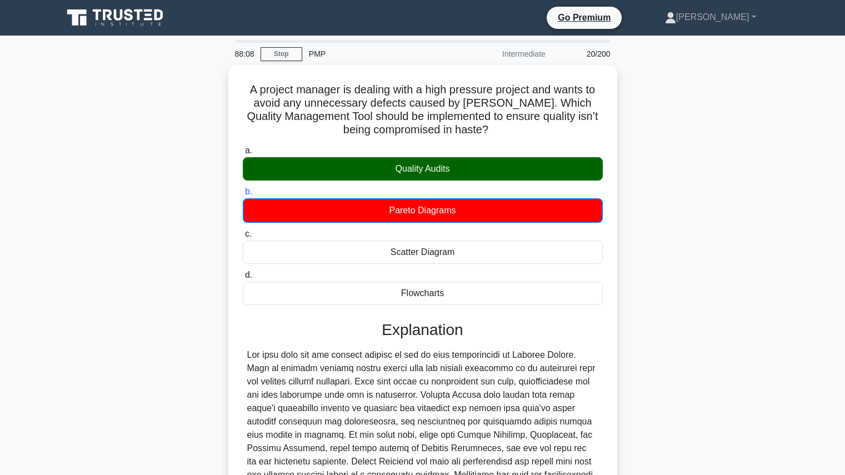
scroll to position [145, 0]
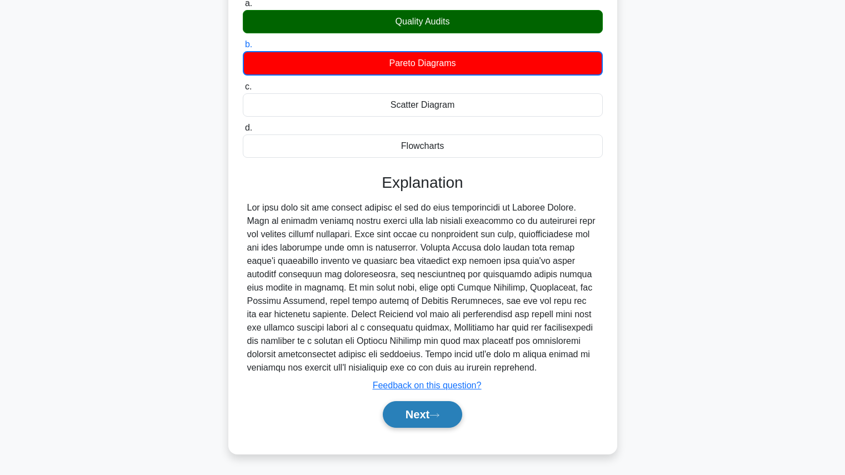
click at [451, 410] on button "Next" at bounding box center [422, 414] width 79 height 27
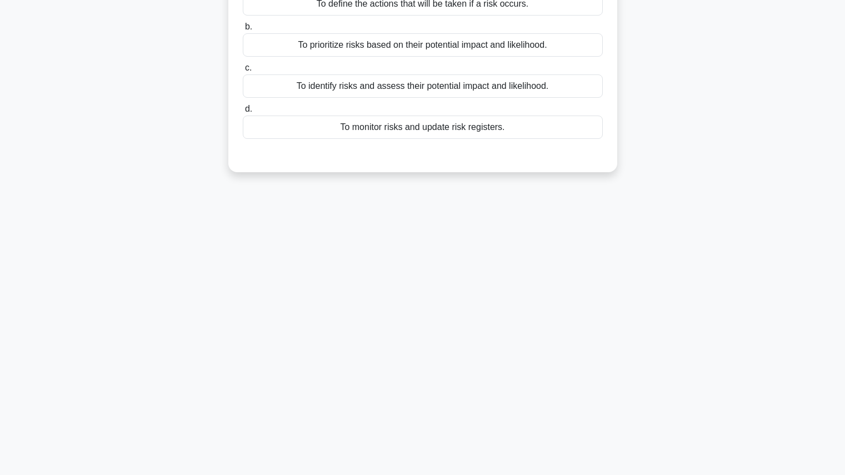
scroll to position [0, 0]
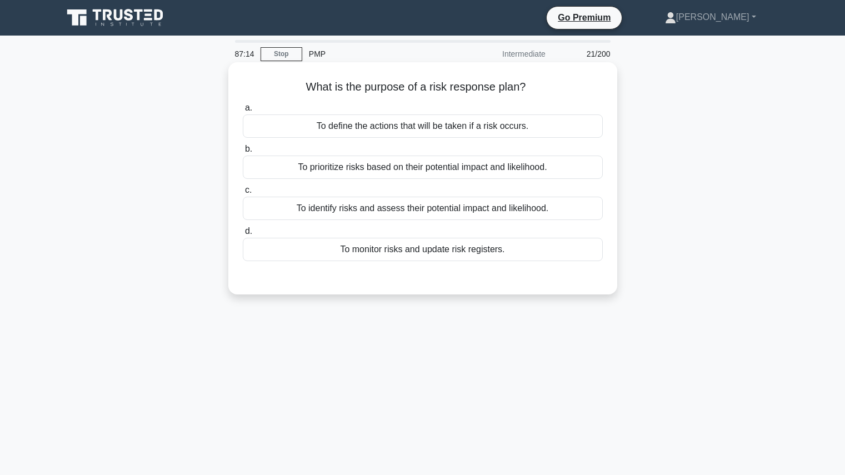
click at [531, 166] on div "To prioritize risks based on their potential impact and likelihood." at bounding box center [423, 167] width 360 height 23
click at [243, 153] on input "b. To prioritize risks based on their potential impact and likelihood." at bounding box center [243, 149] width 0 height 7
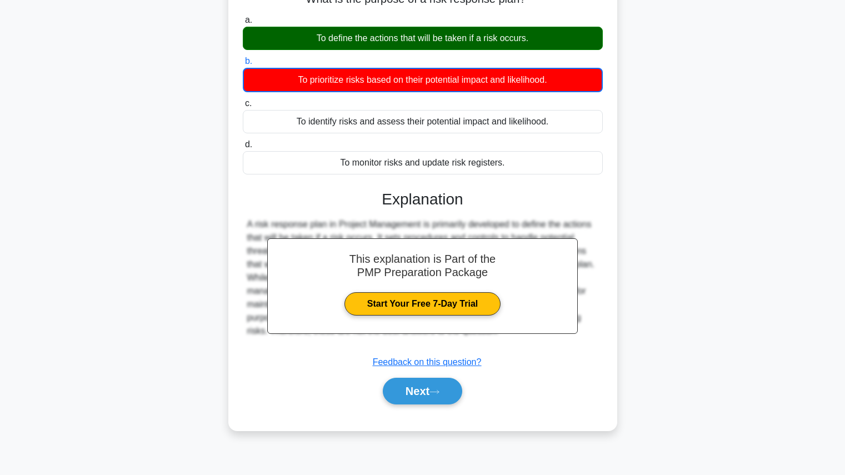
scroll to position [125, 0]
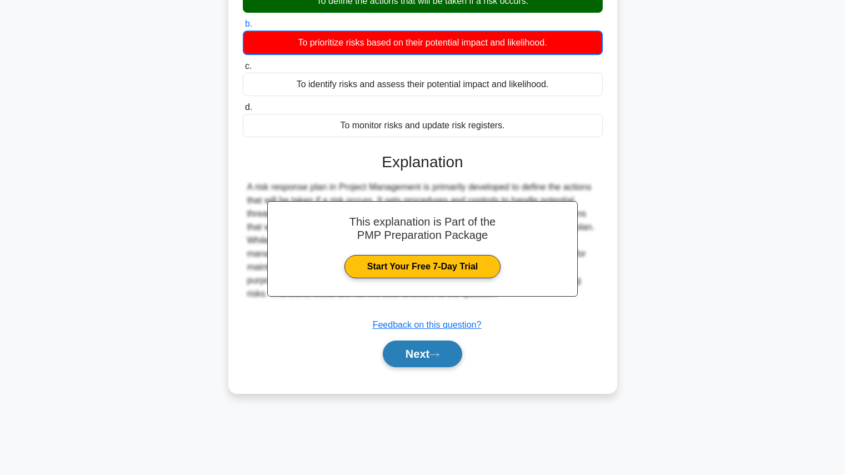
click at [430, 351] on button "Next" at bounding box center [422, 353] width 79 height 27
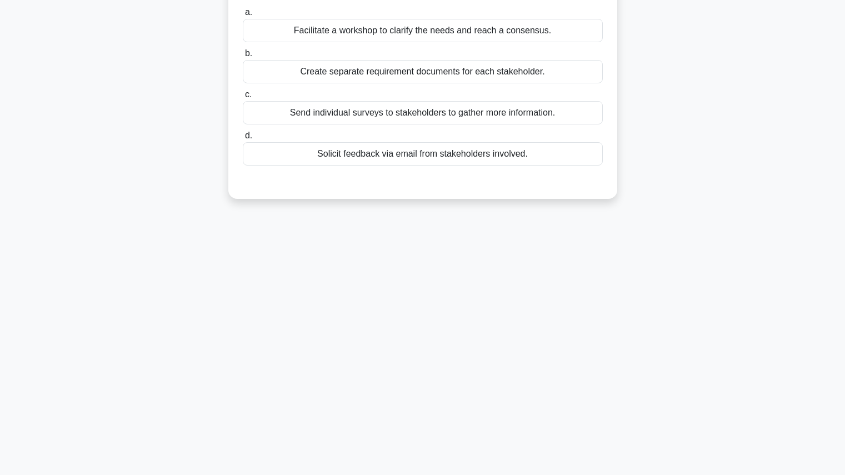
scroll to position [0, 0]
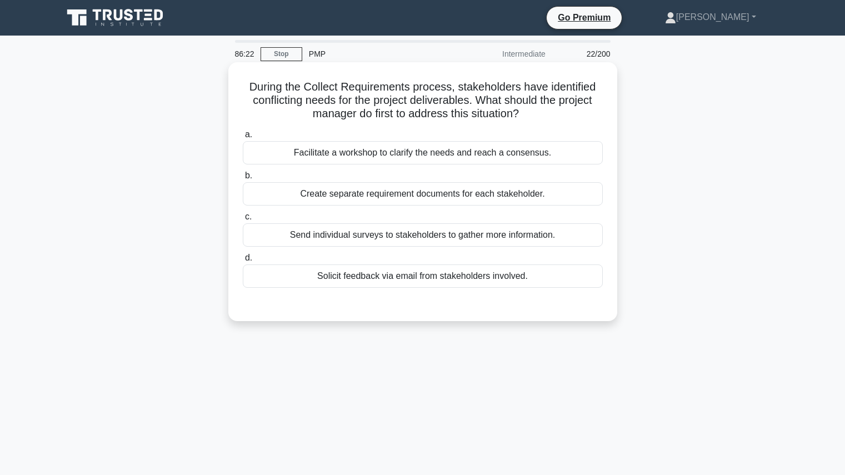
click at [399, 153] on div "Facilitate a workshop to clarify the needs and reach a consensus." at bounding box center [423, 152] width 360 height 23
click at [243, 138] on input "a. Facilitate a workshop to clarify the needs and reach a consensus." at bounding box center [243, 134] width 0 height 7
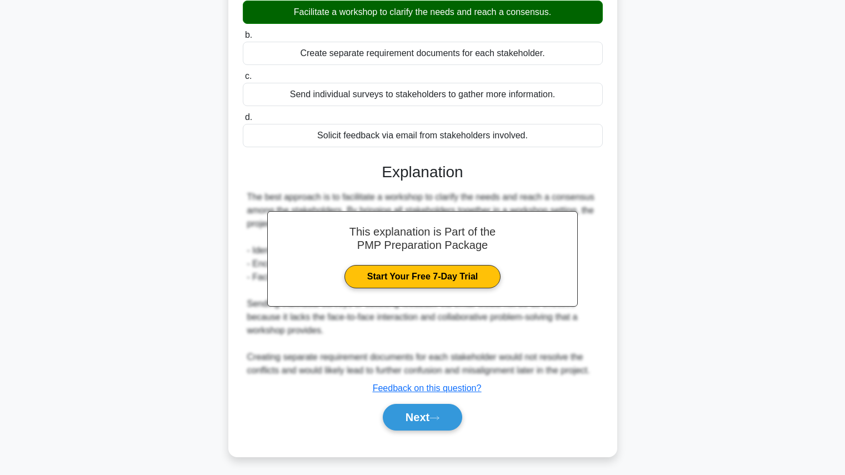
scroll to position [144, 0]
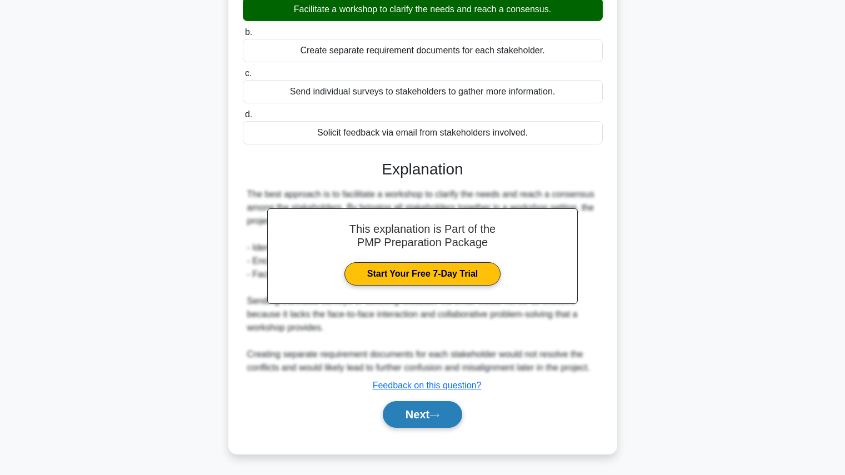
click at [439, 419] on button "Next" at bounding box center [422, 414] width 79 height 27
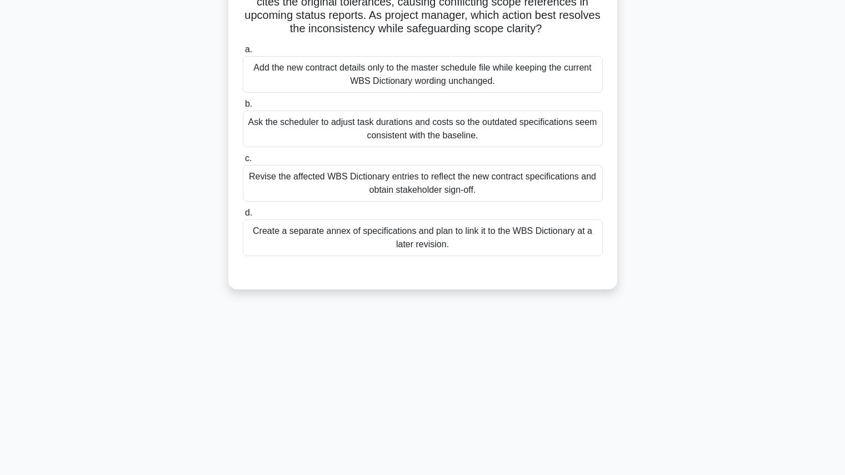
scroll to position [0, 0]
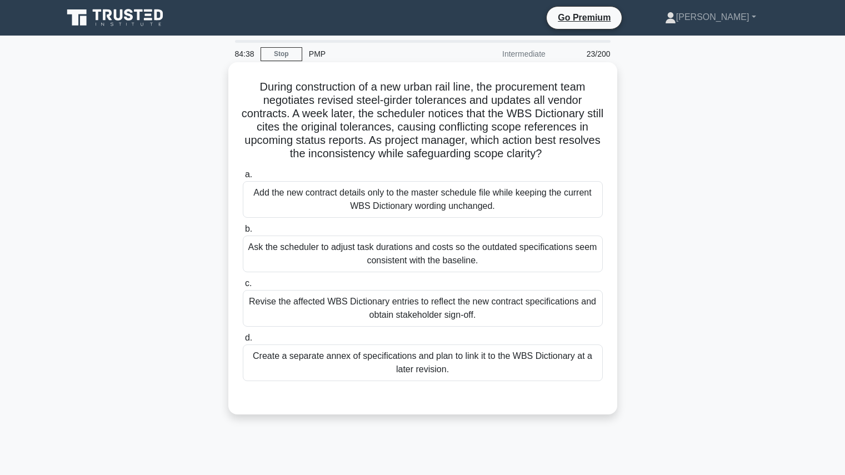
click at [549, 308] on div "Revise the affected WBS Dictionary entries to reflect the new contract specific…" at bounding box center [423, 308] width 360 height 37
click at [243, 287] on input "c. Revise the affected WBS Dictionary entries to reflect the new contract speci…" at bounding box center [243, 283] width 0 height 7
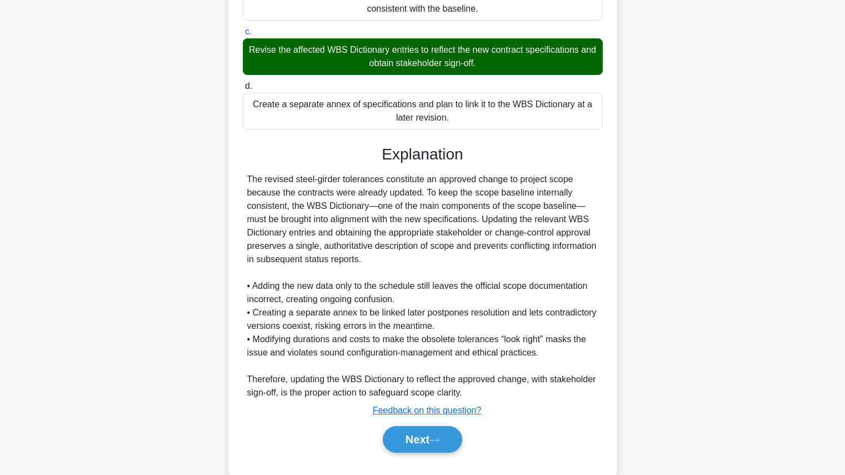
scroll to position [277, 0]
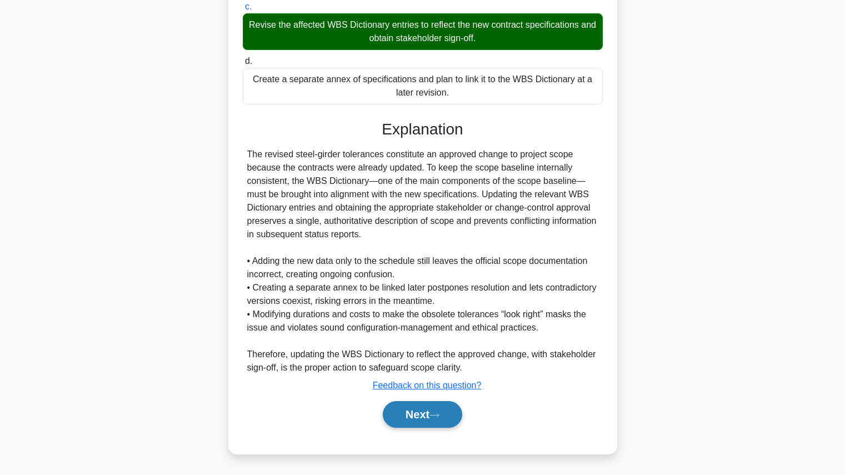
click at [442, 423] on button "Next" at bounding box center [422, 414] width 79 height 27
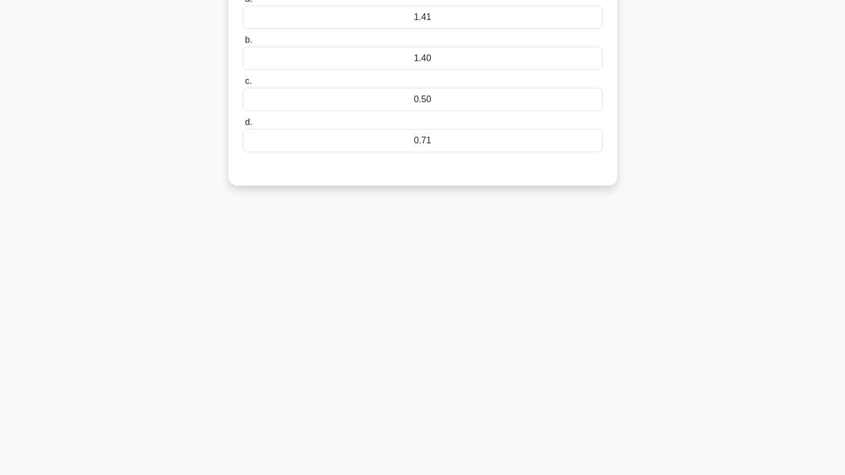
scroll to position [0, 0]
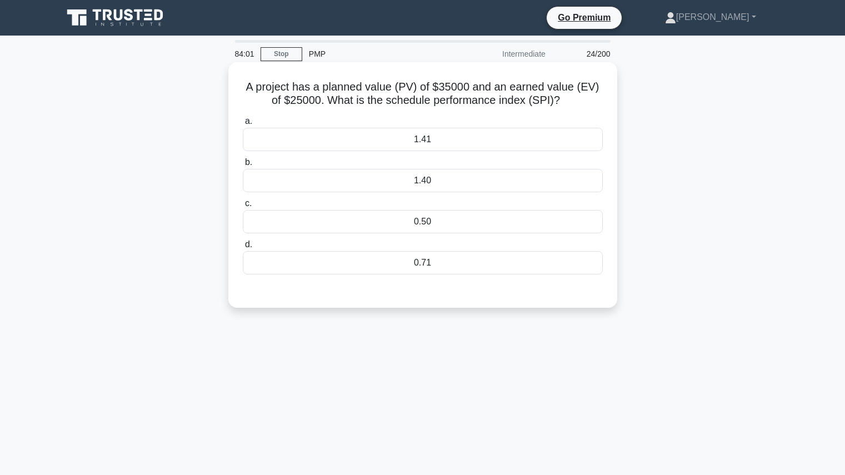
click at [511, 260] on div "0.71" at bounding box center [423, 262] width 360 height 23
click at [243, 248] on input "d. 0.71" at bounding box center [243, 244] width 0 height 7
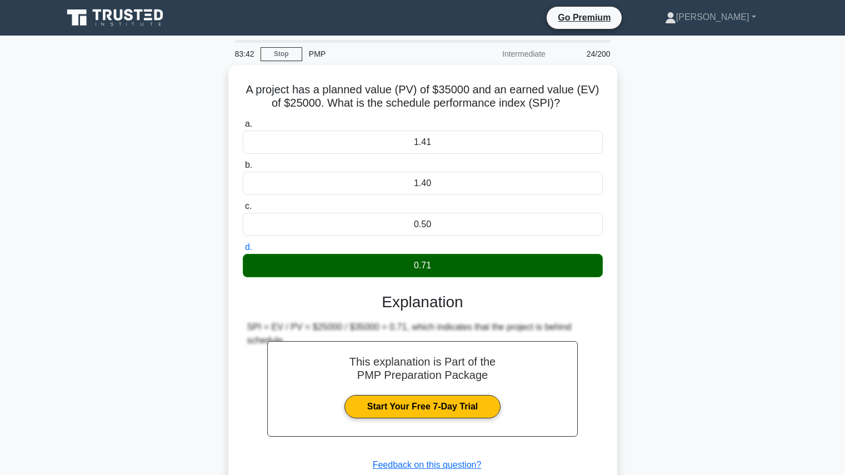
scroll to position [125, 0]
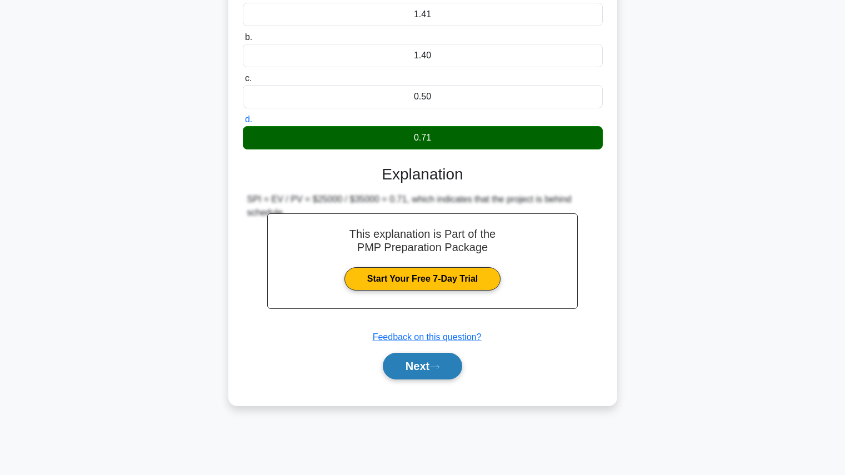
click at [432, 366] on button "Next" at bounding box center [422, 366] width 79 height 27
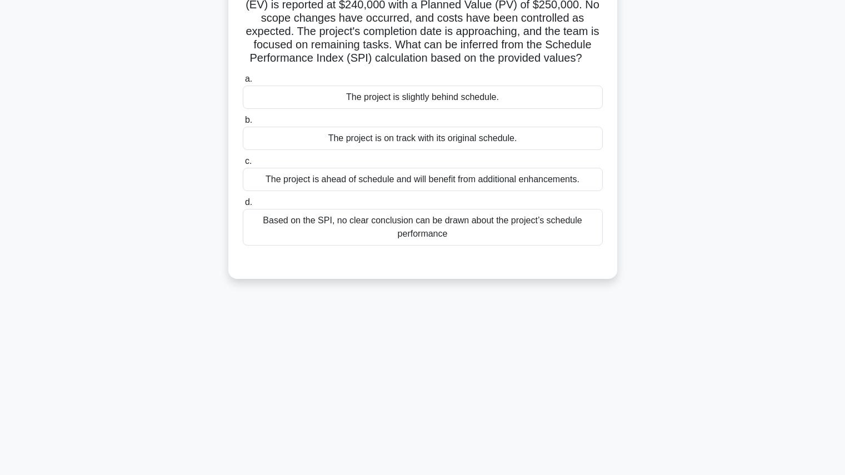
scroll to position [0, 0]
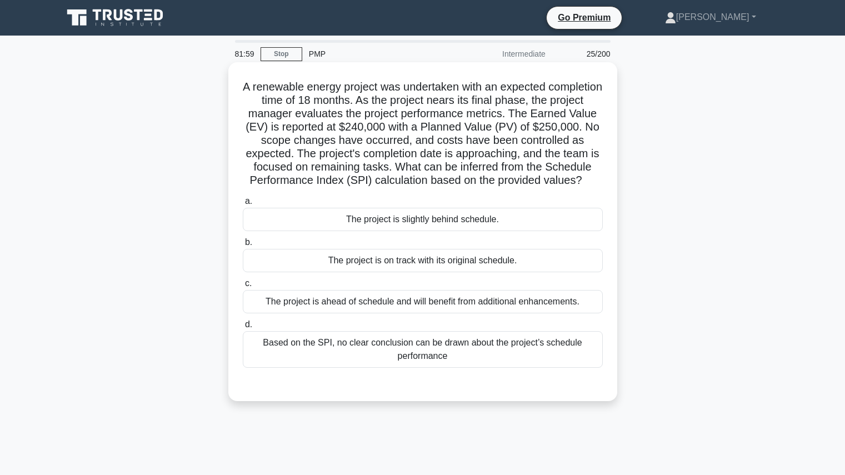
click at [542, 231] on div "The project is slightly behind schedule." at bounding box center [423, 219] width 360 height 23
click at [243, 205] on input "a. The project is slightly behind schedule." at bounding box center [243, 201] width 0 height 7
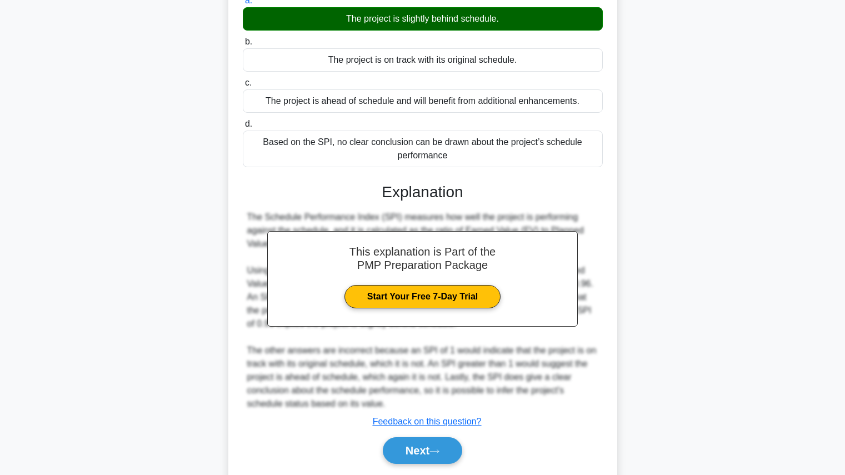
scroll to position [207, 0]
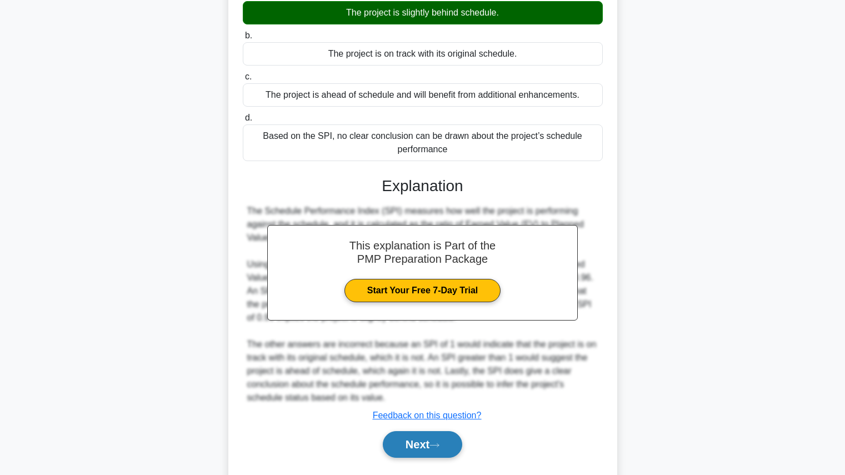
click at [429, 455] on button "Next" at bounding box center [422, 444] width 79 height 27
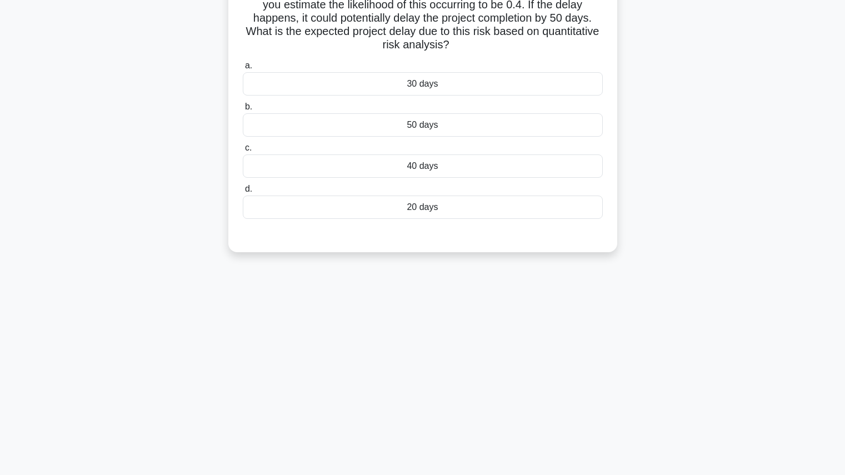
scroll to position [0, 0]
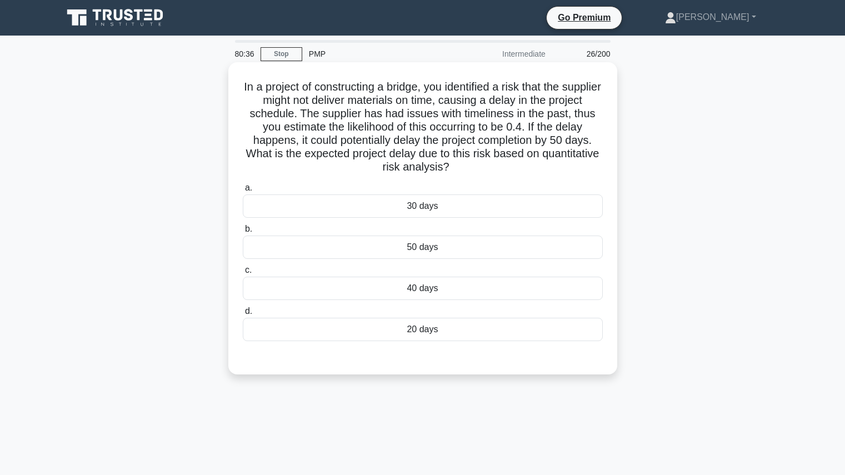
click at [427, 327] on div "20 days" at bounding box center [423, 329] width 360 height 23
click at [243, 315] on input "d. 20 days" at bounding box center [243, 311] width 0 height 7
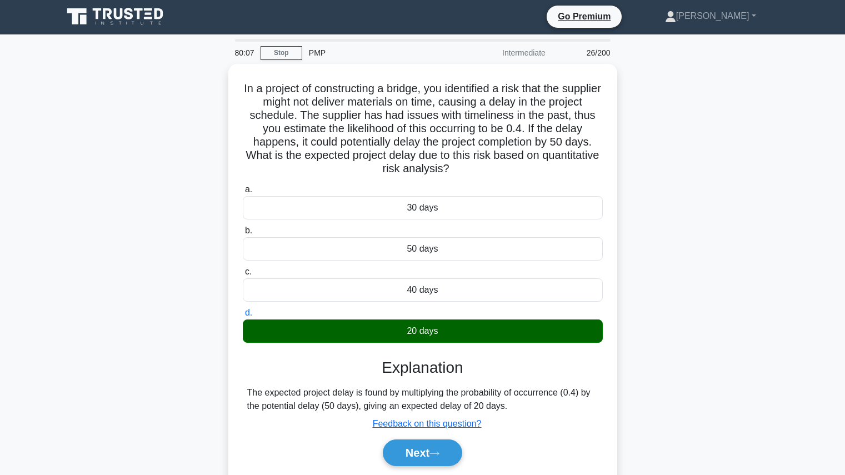
scroll to position [125, 0]
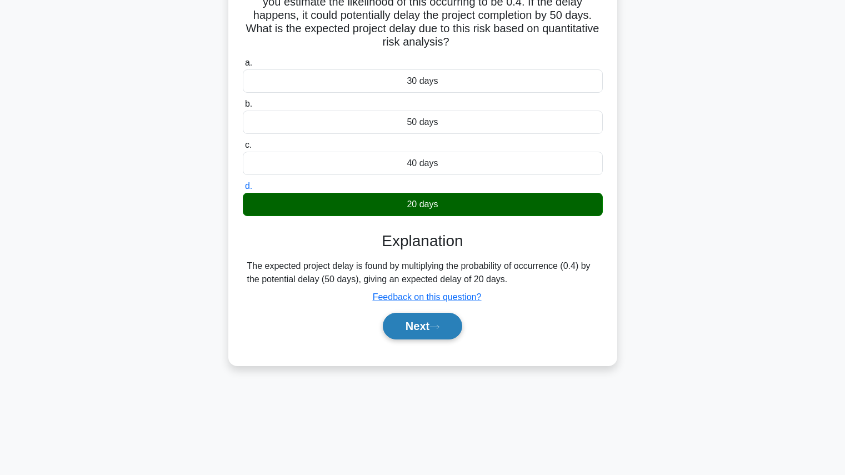
click at [439, 330] on icon at bounding box center [434, 327] width 10 height 6
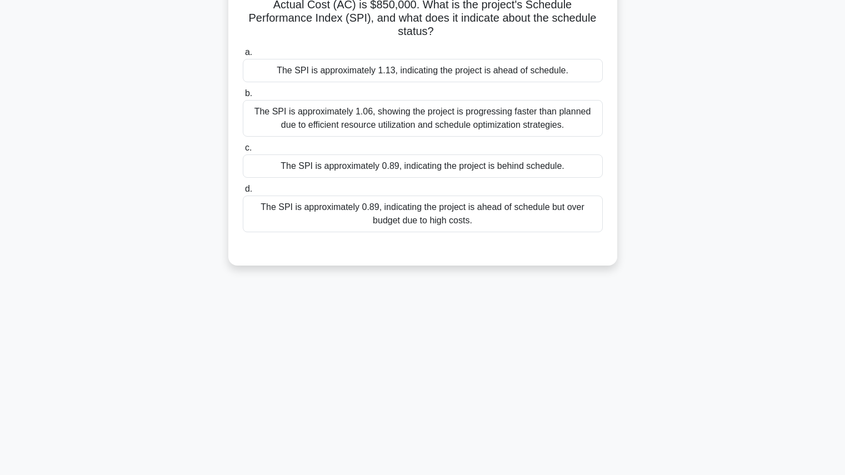
scroll to position [0, 0]
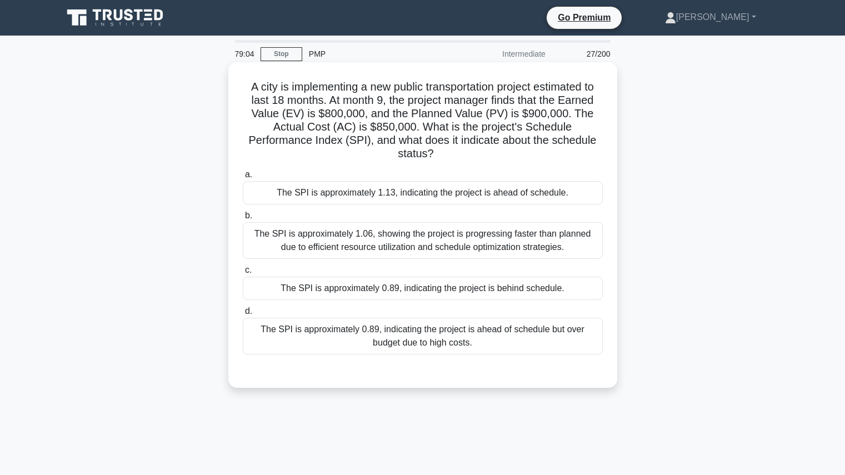
click at [503, 289] on div "The SPI is approximately 0.89, indicating the project is behind schedule." at bounding box center [423, 288] width 360 height 23
click at [243, 274] on input "c. The SPI is approximately 0.89, indicating the project is behind schedule." at bounding box center [243, 270] width 0 height 7
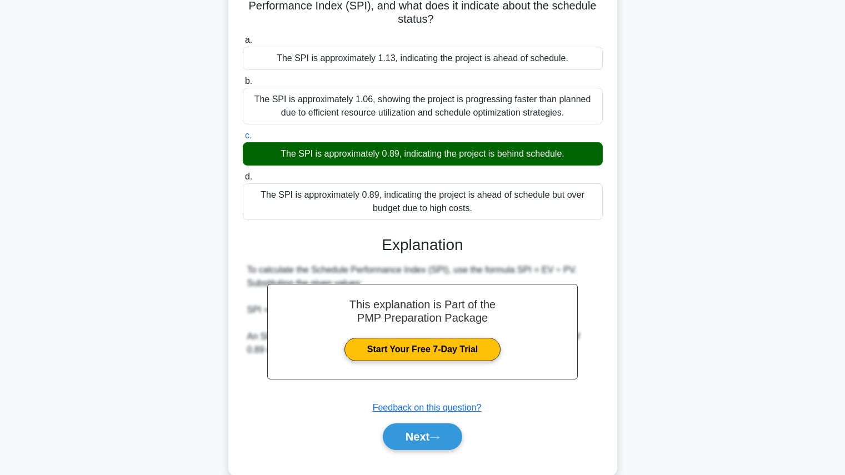
scroll to position [157, 0]
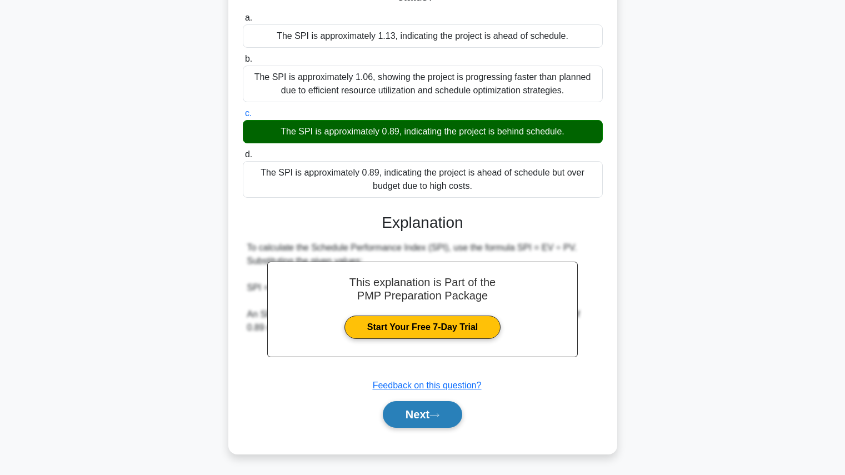
click at [415, 416] on button "Next" at bounding box center [422, 414] width 79 height 27
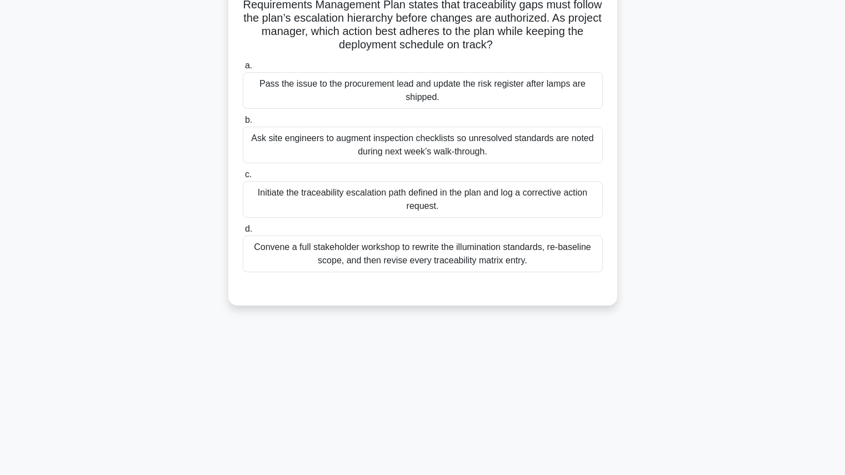
scroll to position [0, 0]
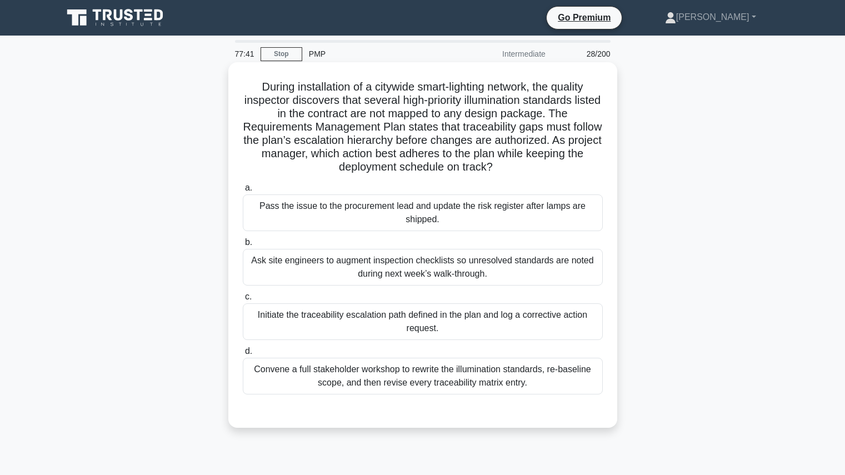
click at [487, 323] on div "Initiate the traceability escalation path defined in the plan and log a correct…" at bounding box center [423, 321] width 360 height 37
click at [243, 300] on input "c. Initiate the traceability escalation path defined in the plan and log a corr…" at bounding box center [243, 296] width 0 height 7
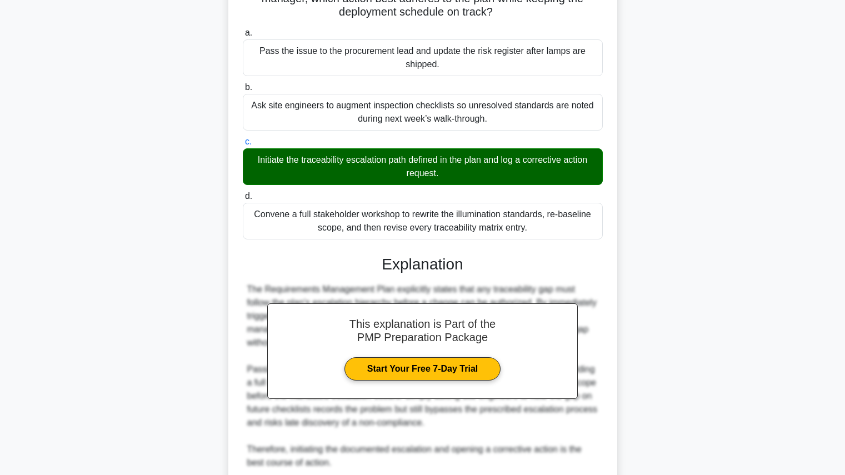
scroll to position [250, 0]
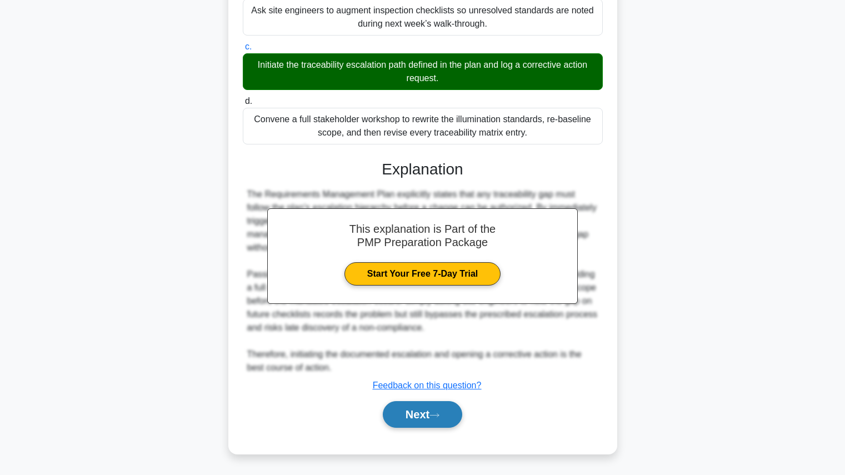
click at [445, 412] on button "Next" at bounding box center [422, 414] width 79 height 27
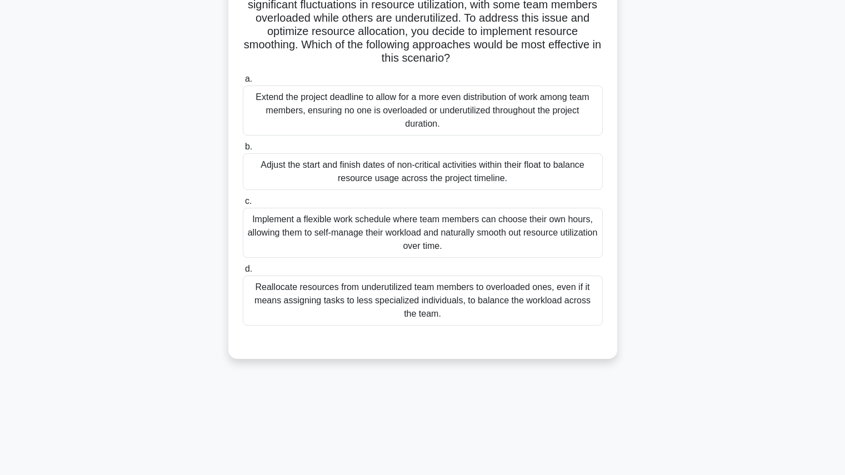
scroll to position [0, 0]
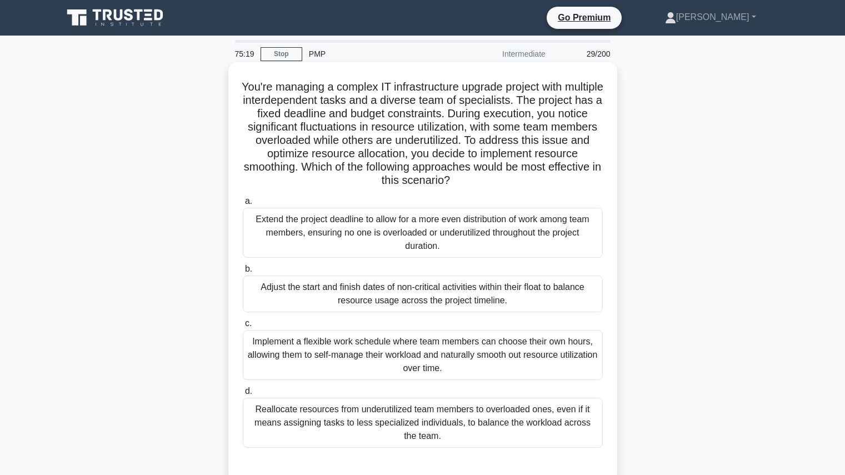
click at [484, 285] on div "Adjust the start and finish dates of non-critical activities within their float…" at bounding box center [423, 293] width 360 height 37
click at [243, 273] on input "b. Adjust the start and finish dates of non-critical activities within their fl…" at bounding box center [243, 268] width 0 height 7
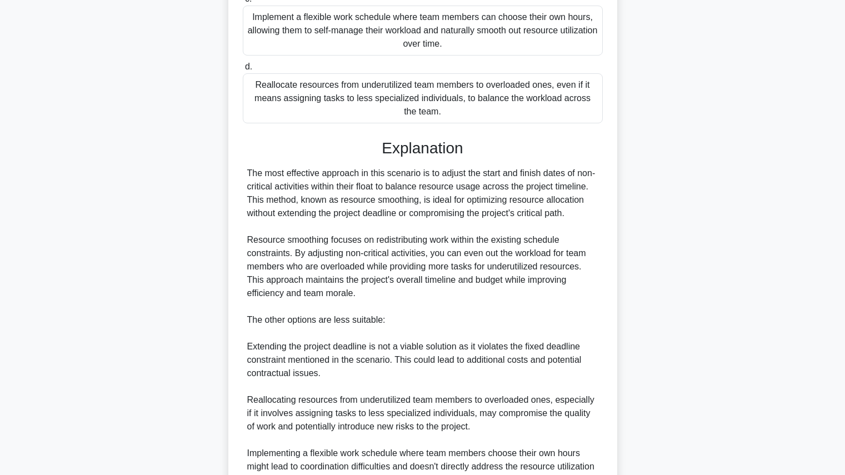
scroll to position [504, 0]
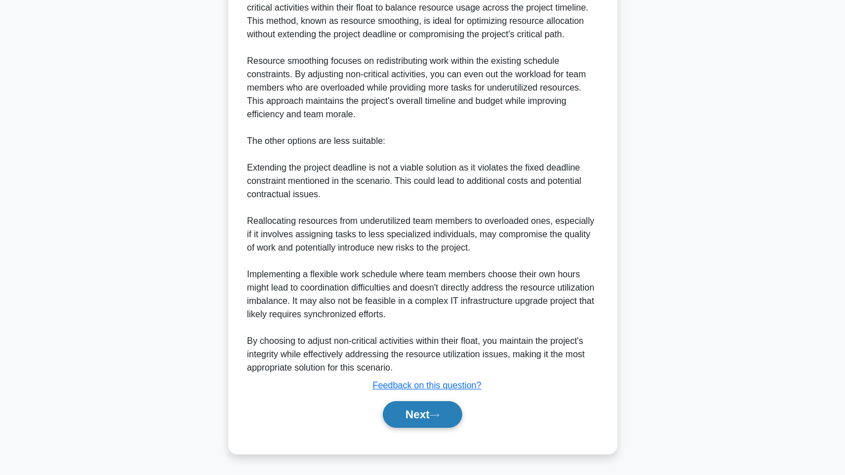
click at [428, 417] on button "Next" at bounding box center [422, 414] width 79 height 27
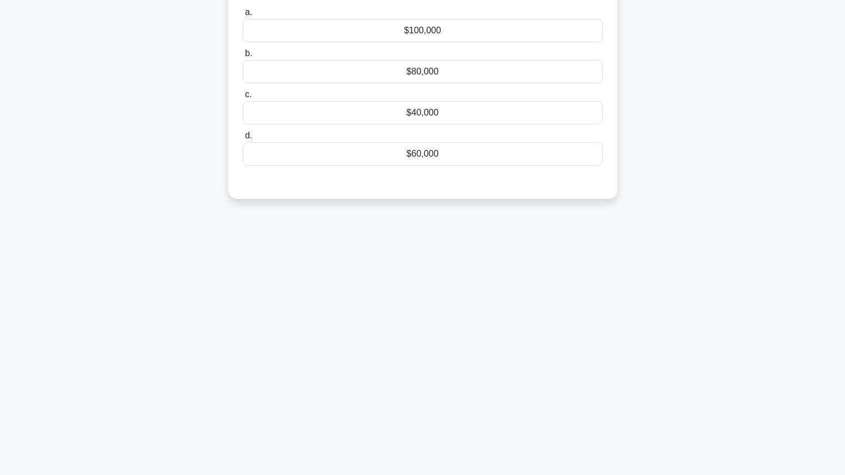
scroll to position [0, 0]
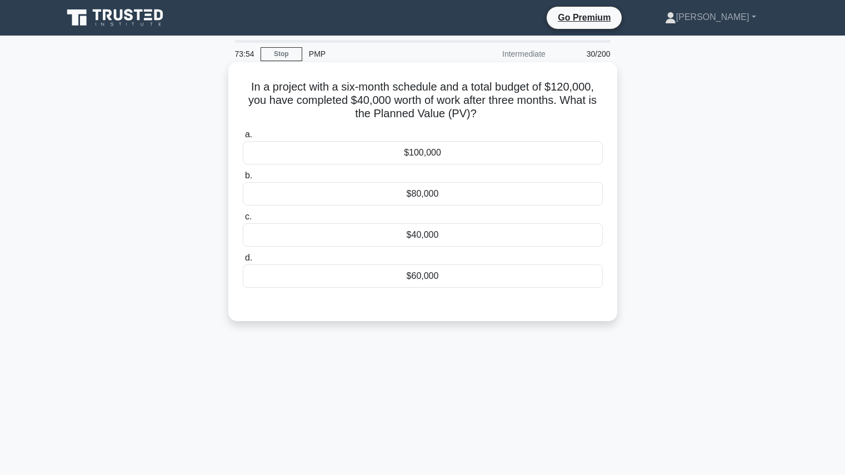
click at [497, 187] on div "$80,000" at bounding box center [423, 193] width 360 height 23
click at [243, 179] on input "b. $80,000" at bounding box center [243, 175] width 0 height 7
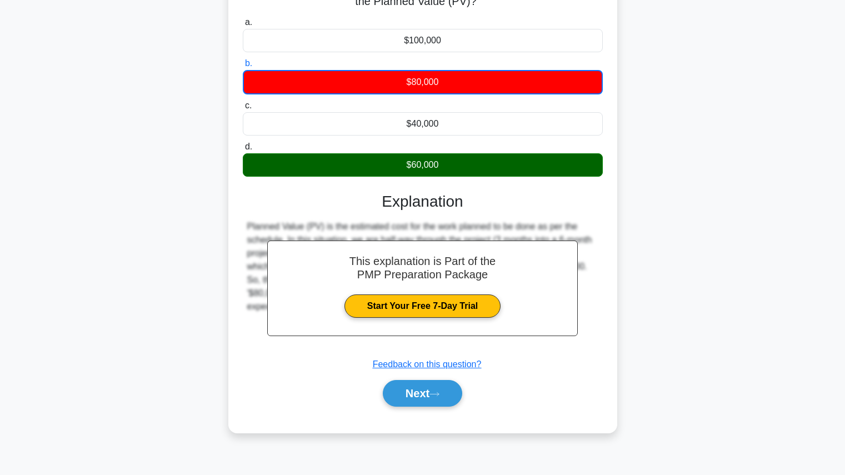
scroll to position [125, 0]
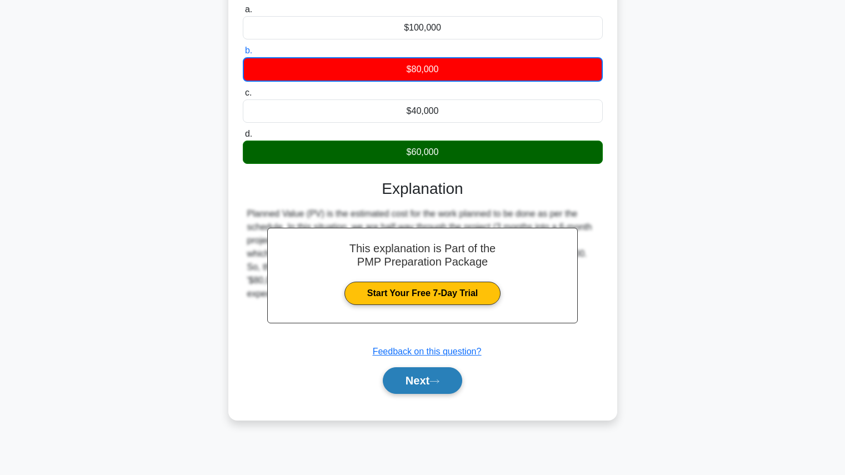
click at [439, 383] on icon at bounding box center [434, 381] width 10 height 6
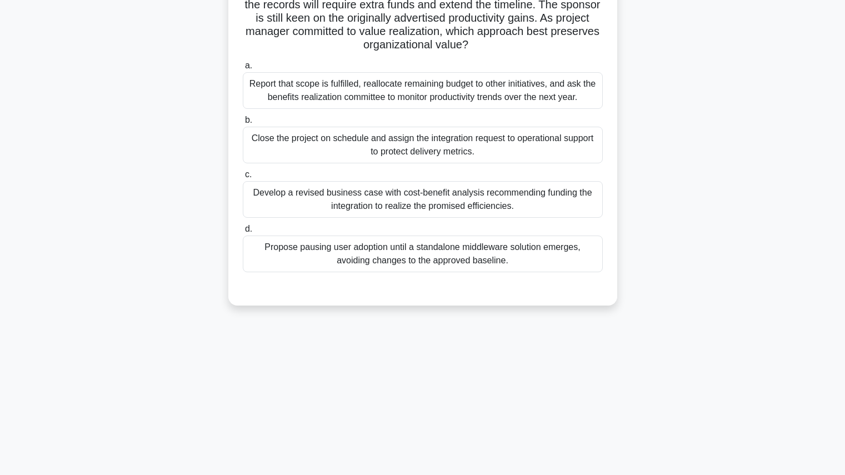
scroll to position [0, 0]
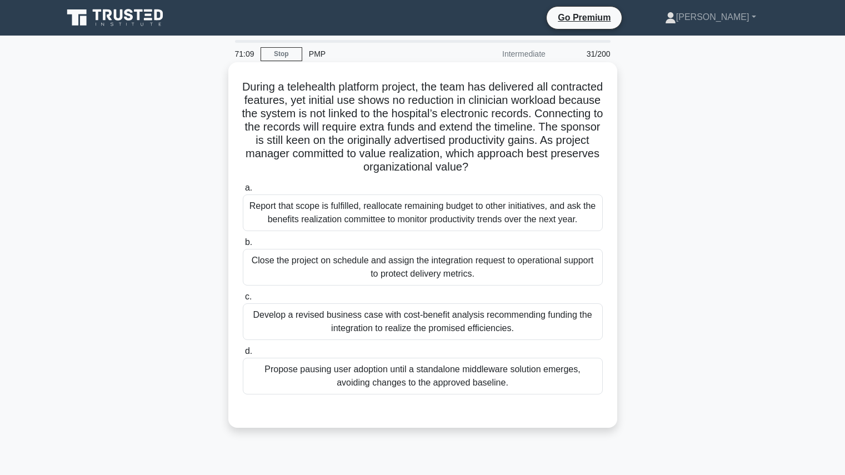
click at [550, 327] on div "Develop a revised business case with cost-benefit analysis recommending funding…" at bounding box center [423, 321] width 360 height 37
click at [243, 300] on input "c. Develop a revised business case with cost-benefit analysis recommending fund…" at bounding box center [243, 296] width 0 height 7
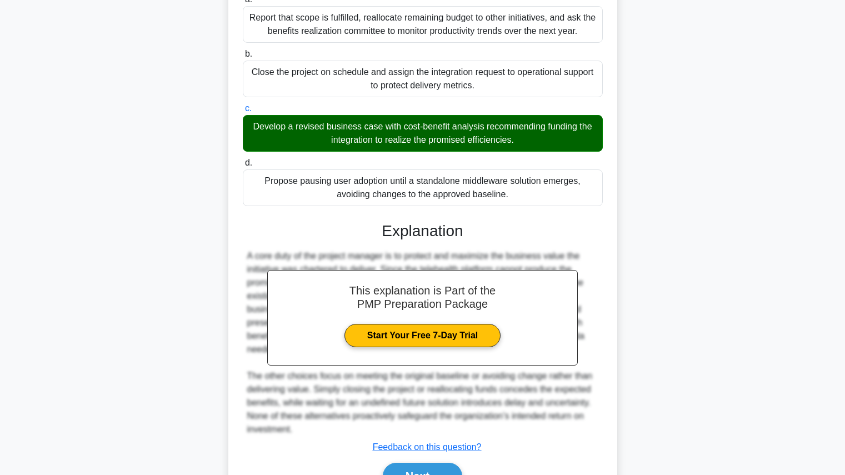
scroll to position [250, 0]
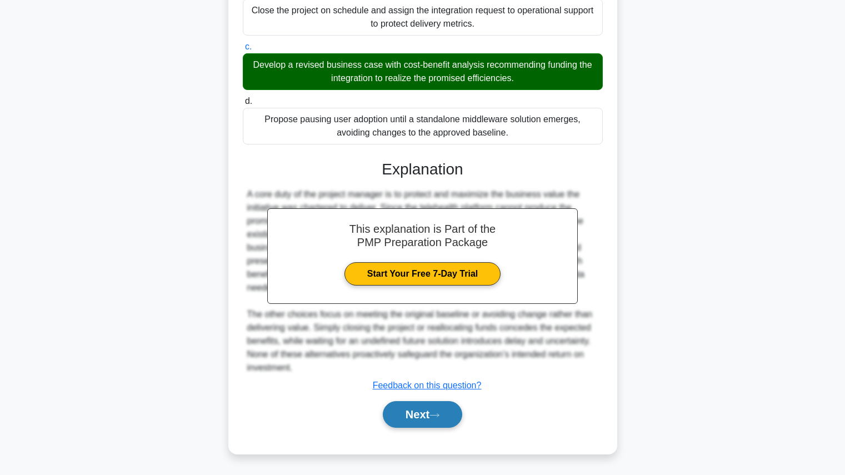
click at [427, 415] on button "Next" at bounding box center [422, 414] width 79 height 27
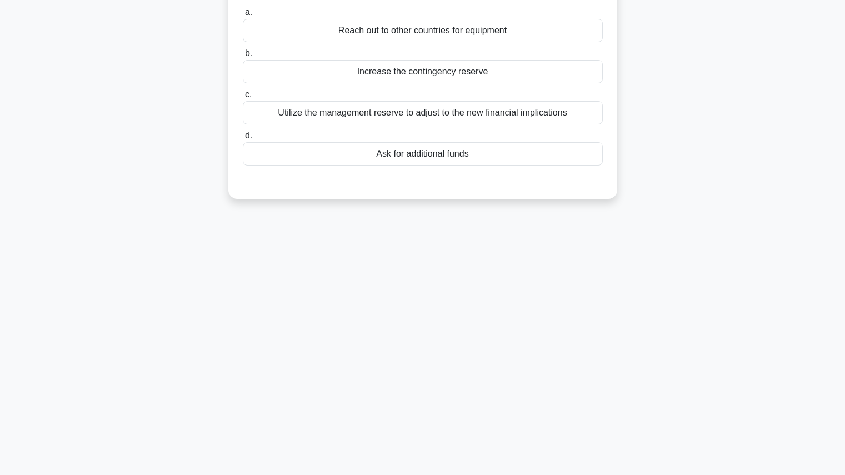
scroll to position [0, 0]
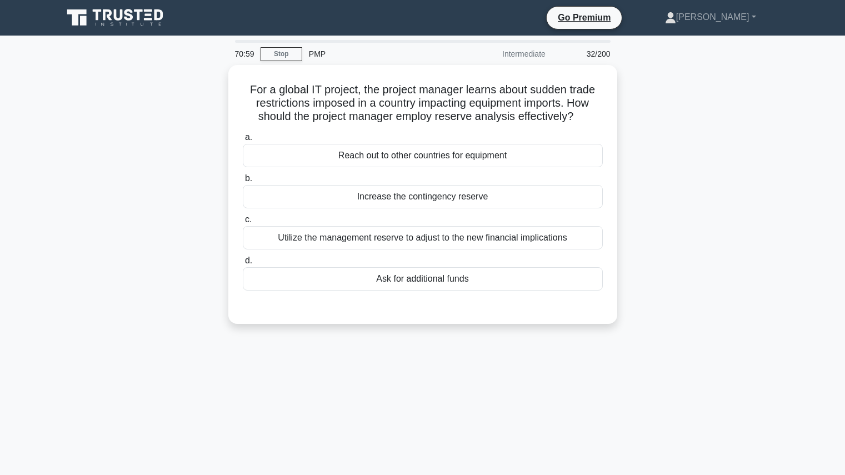
click at [519, 56] on div "Intermediate" at bounding box center [503, 54] width 97 height 22
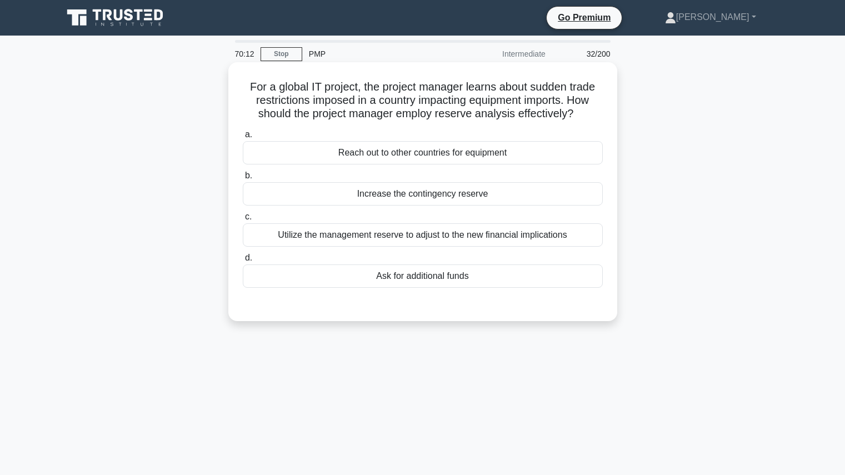
click at [547, 238] on div "Utilize the management reserve to adjust to the new financial implications" at bounding box center [423, 234] width 360 height 23
click at [243, 221] on input "c. Utilize the management reserve to adjust to the new financial implications" at bounding box center [243, 216] width 0 height 7
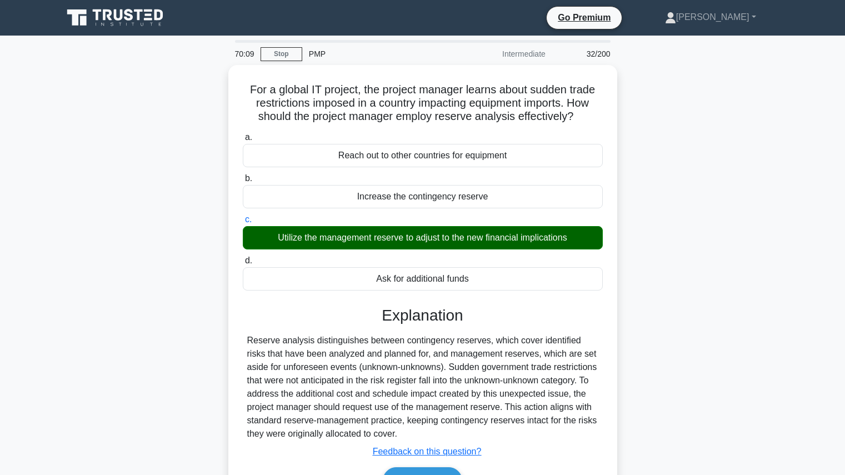
scroll to position [125, 0]
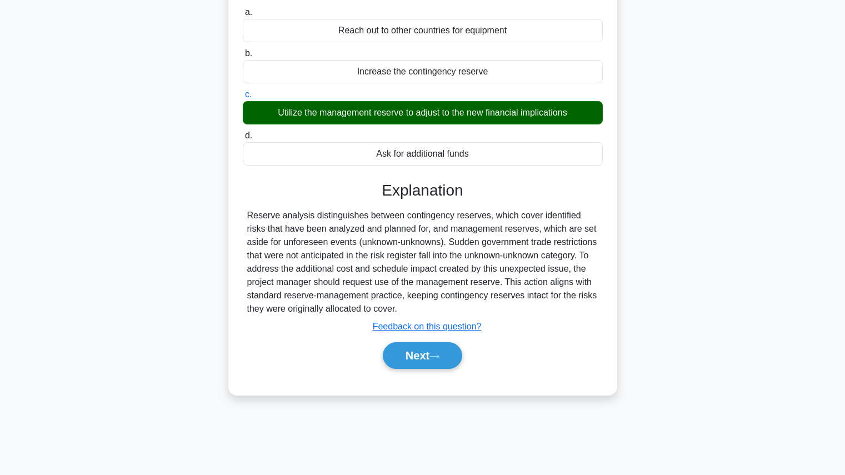
drag, startPoint x: 440, startPoint y: 347, endPoint x: 706, endPoint y: 230, distance: 290.5
click at [706, 230] on div "For a global IT project, the project manager learns about sudden trade restrict…" at bounding box center [422, 174] width 733 height 468
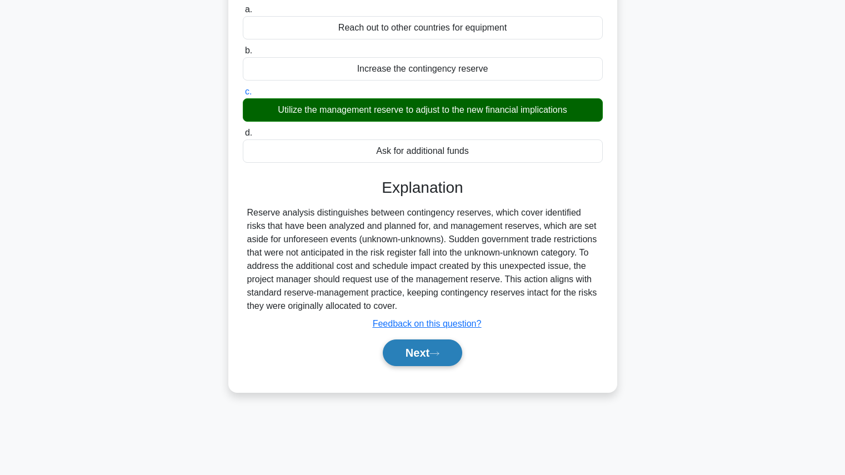
click at [439, 354] on icon at bounding box center [434, 353] width 9 height 3
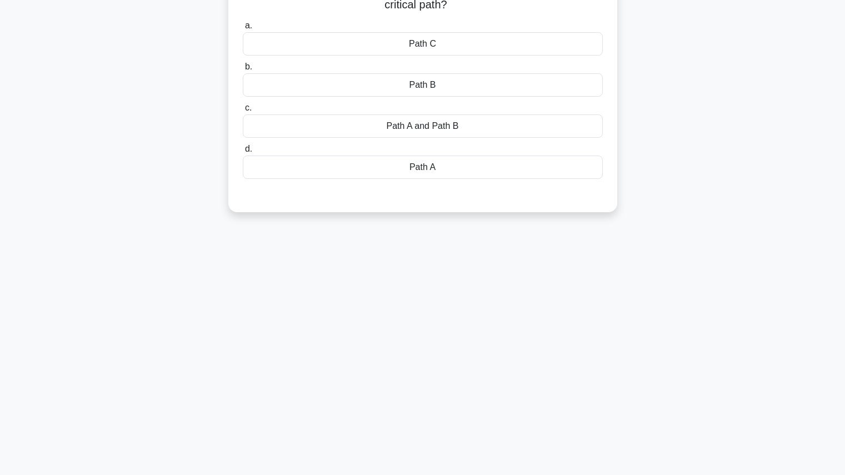
scroll to position [0, 0]
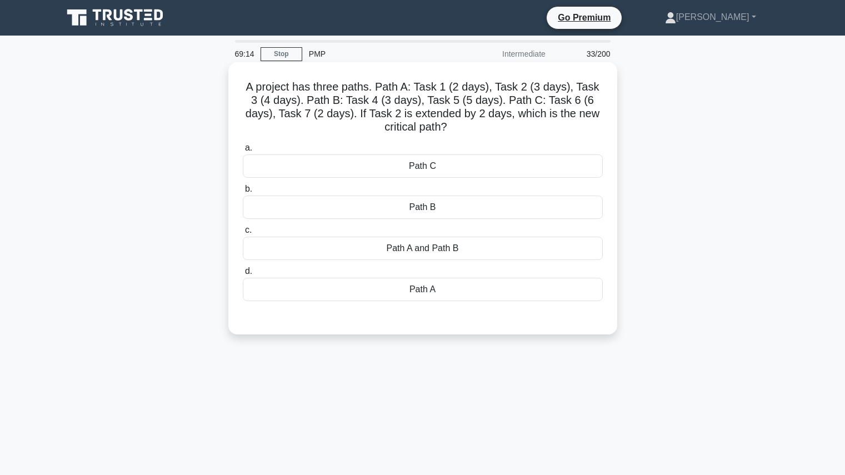
click at [485, 294] on div "Path A" at bounding box center [423, 289] width 360 height 23
click at [243, 275] on input "d. Path A" at bounding box center [243, 271] width 0 height 7
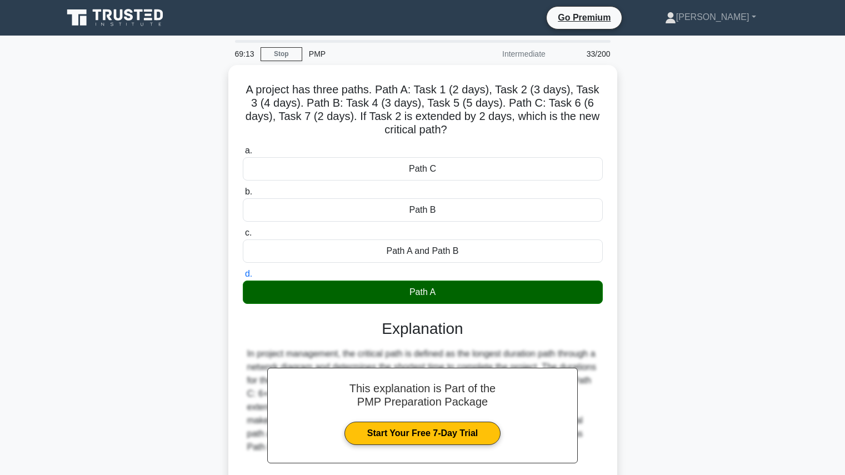
scroll to position [125, 0]
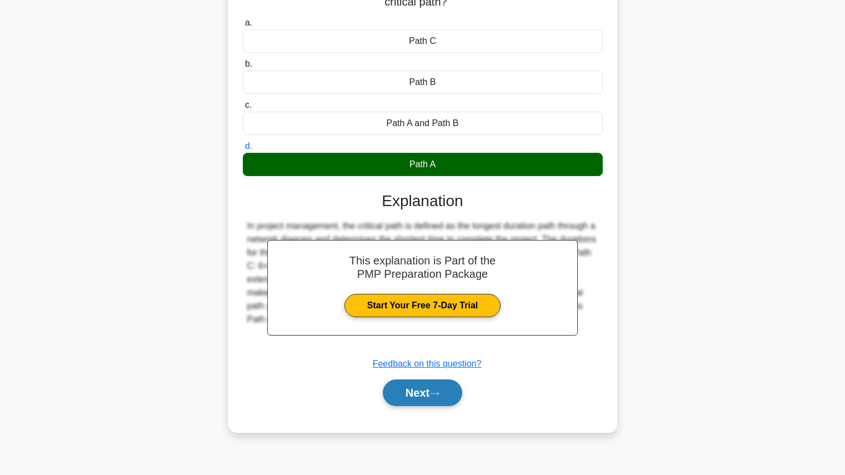
click at [437, 394] on icon at bounding box center [434, 393] width 9 height 3
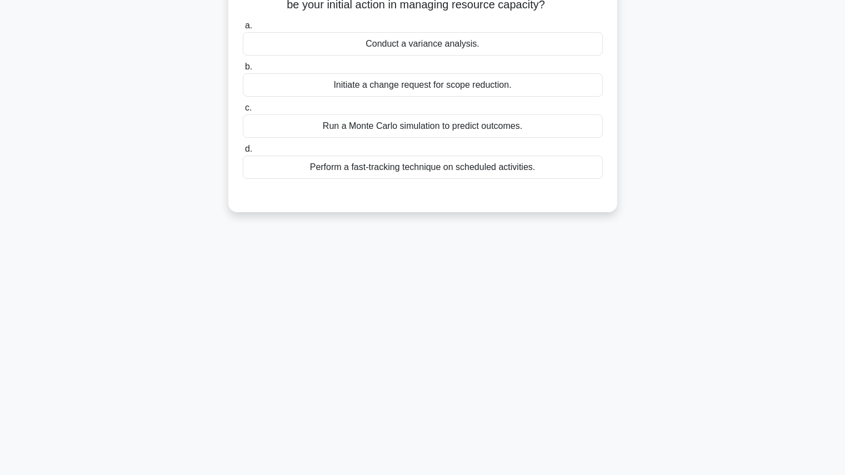
scroll to position [0, 0]
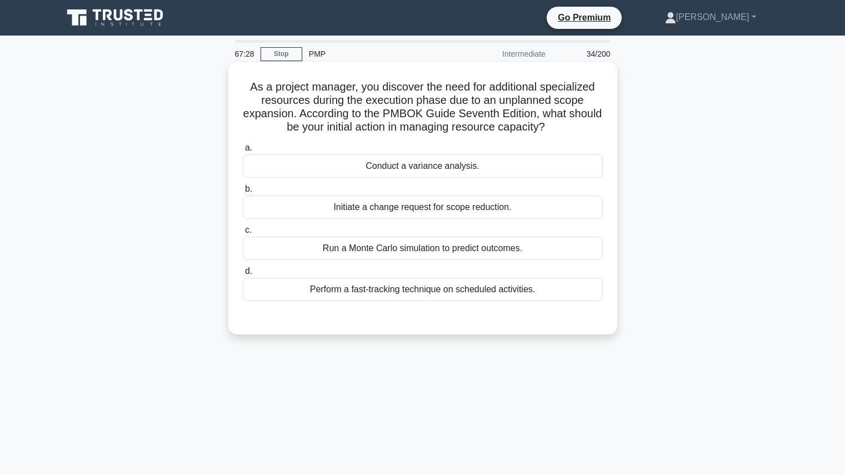
click at [481, 209] on div "Initiate a change request for scope reduction." at bounding box center [423, 207] width 360 height 23
click at [243, 193] on input "b. Initiate a change request for scope reduction." at bounding box center [243, 189] width 0 height 7
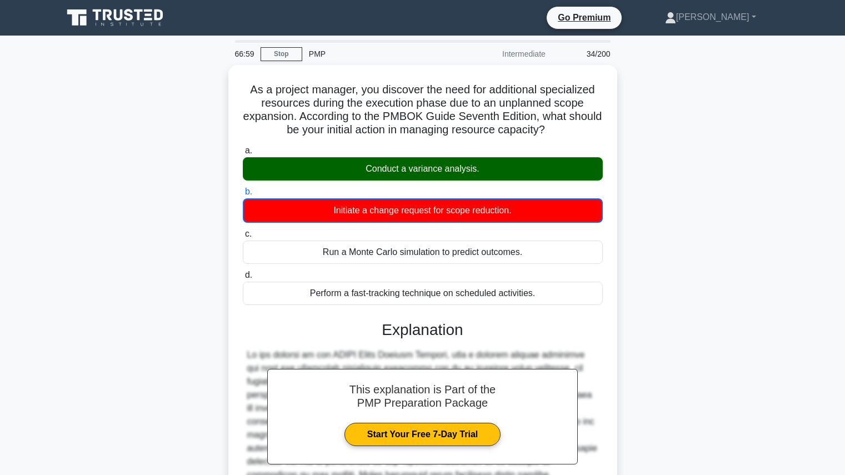
scroll to position [225, 0]
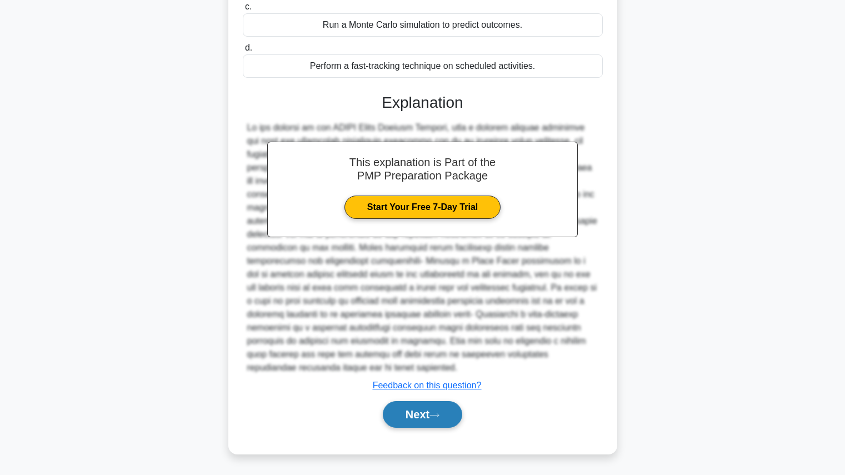
click at [427, 407] on button "Next" at bounding box center [422, 414] width 79 height 27
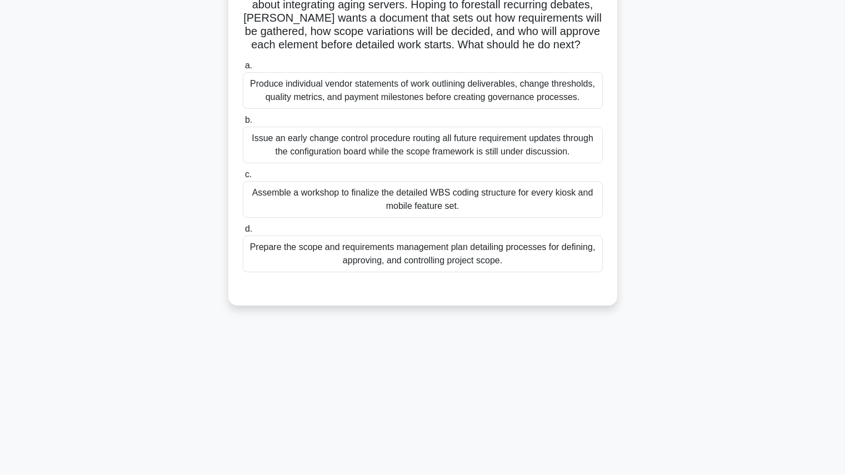
scroll to position [0, 0]
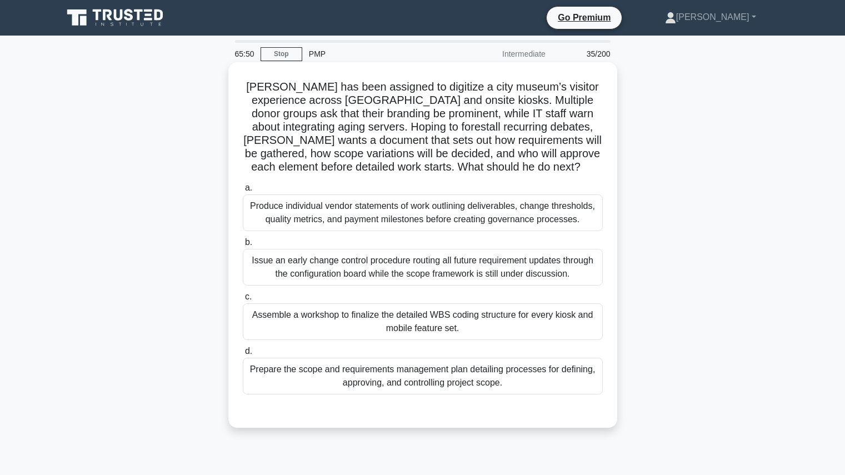
click at [487, 380] on div "Prepare the scope and requirements management plan detailing processes for defi…" at bounding box center [423, 376] width 360 height 37
click at [243, 355] on input "d. Prepare the scope and requirements management plan detailing processes for d…" at bounding box center [243, 351] width 0 height 7
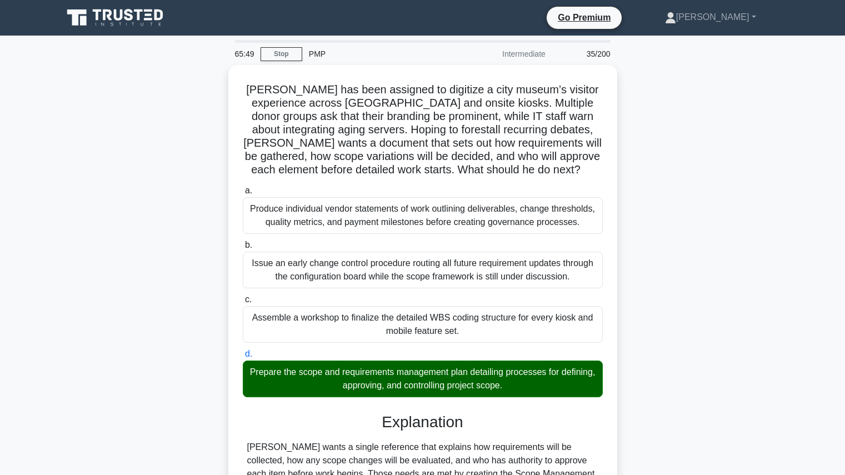
scroll to position [224, 0]
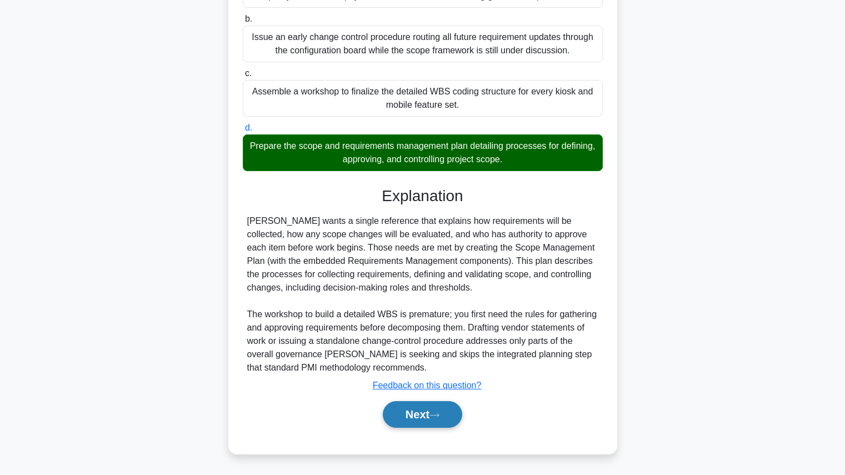
click at [449, 418] on button "Next" at bounding box center [422, 414] width 79 height 27
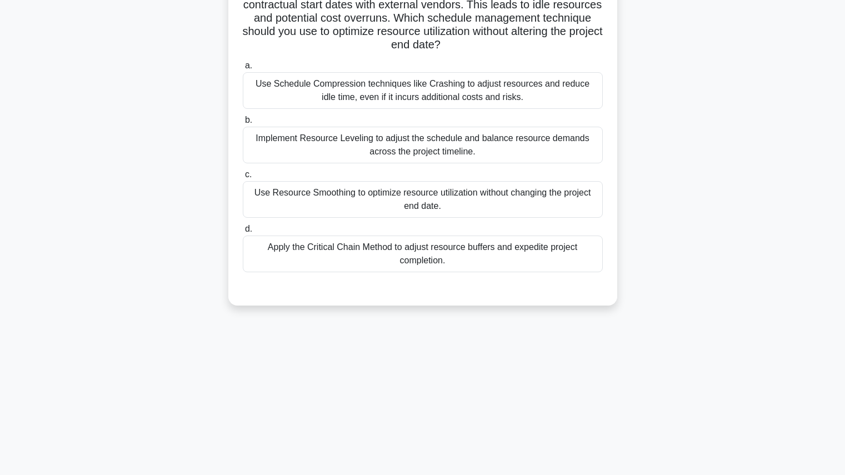
scroll to position [0, 0]
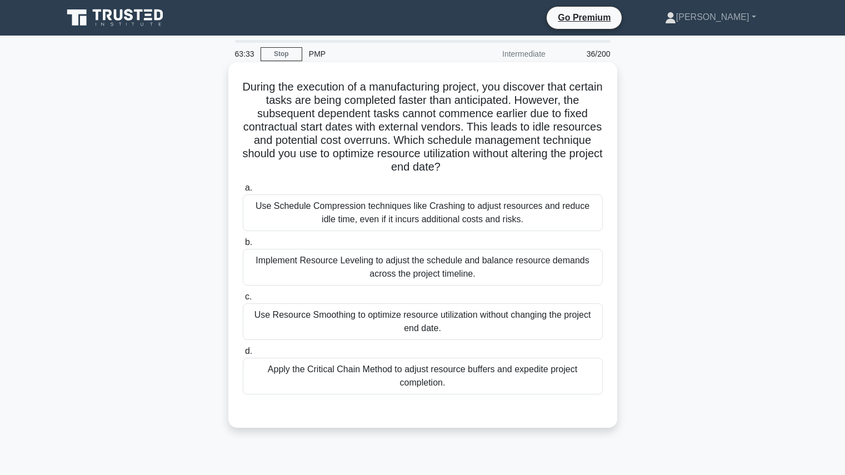
click at [544, 270] on div "Implement Resource Leveling to adjust the schedule and balance resource demands…" at bounding box center [423, 267] width 360 height 37
click at [243, 246] on input "b. Implement Resource Leveling to adjust the schedule and balance resource dema…" at bounding box center [243, 242] width 0 height 7
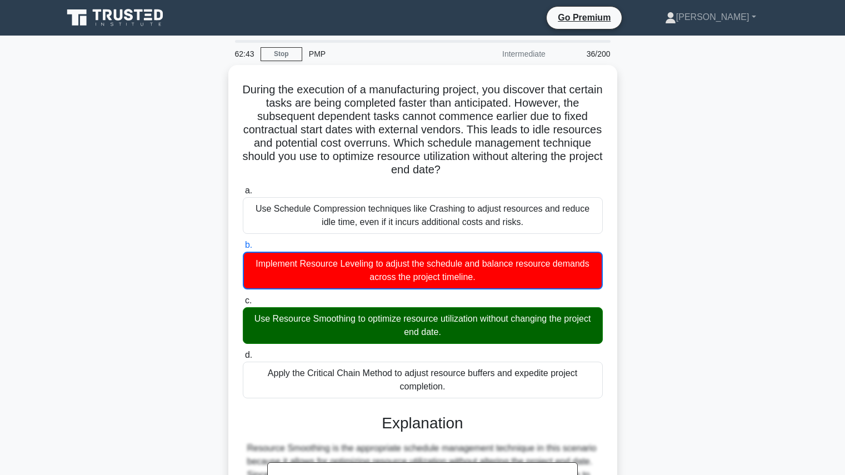
scroll to position [198, 0]
